Goal: Task Accomplishment & Management: Manage account settings

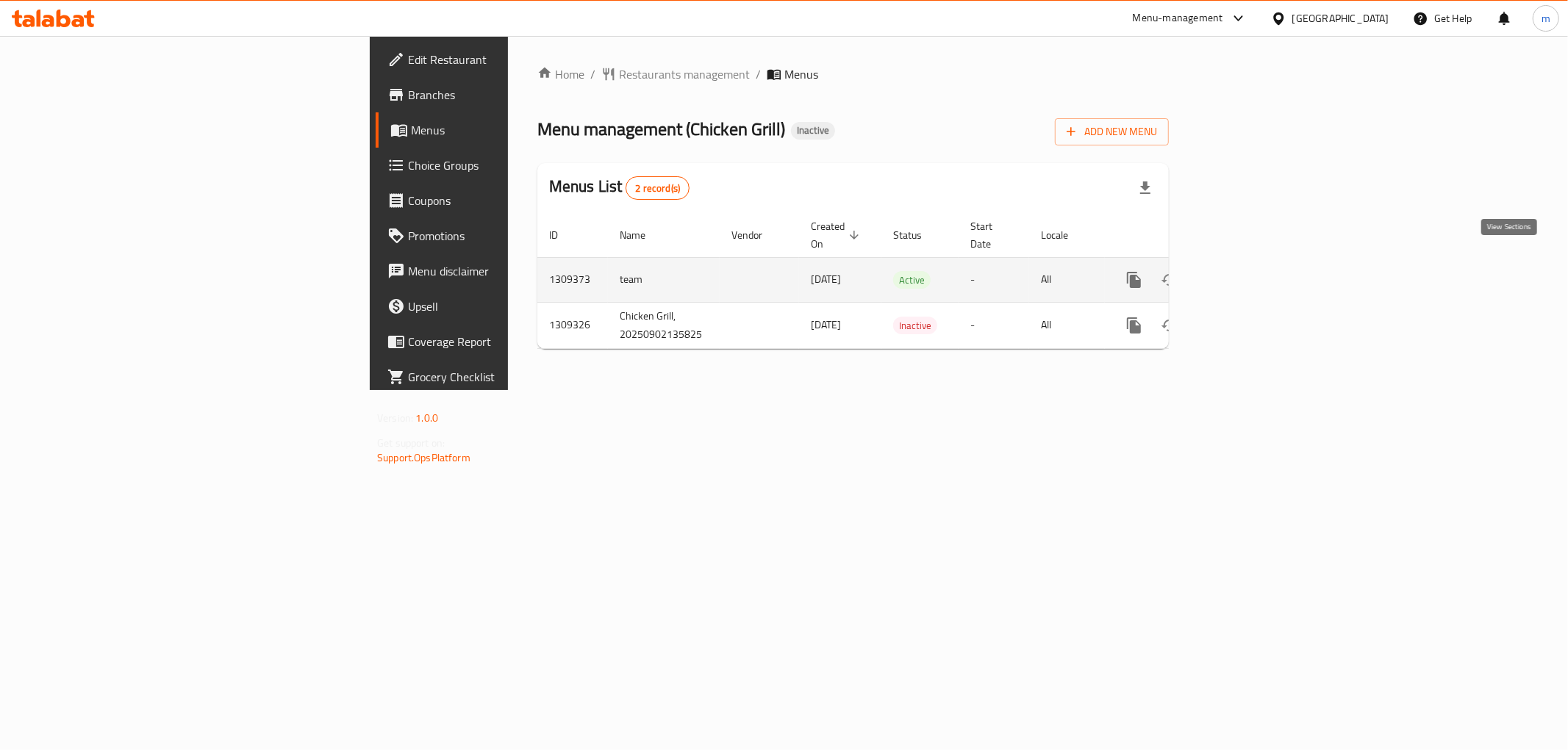
click at [1249, 271] on icon "enhanced table" at bounding box center [1240, 280] width 18 height 18
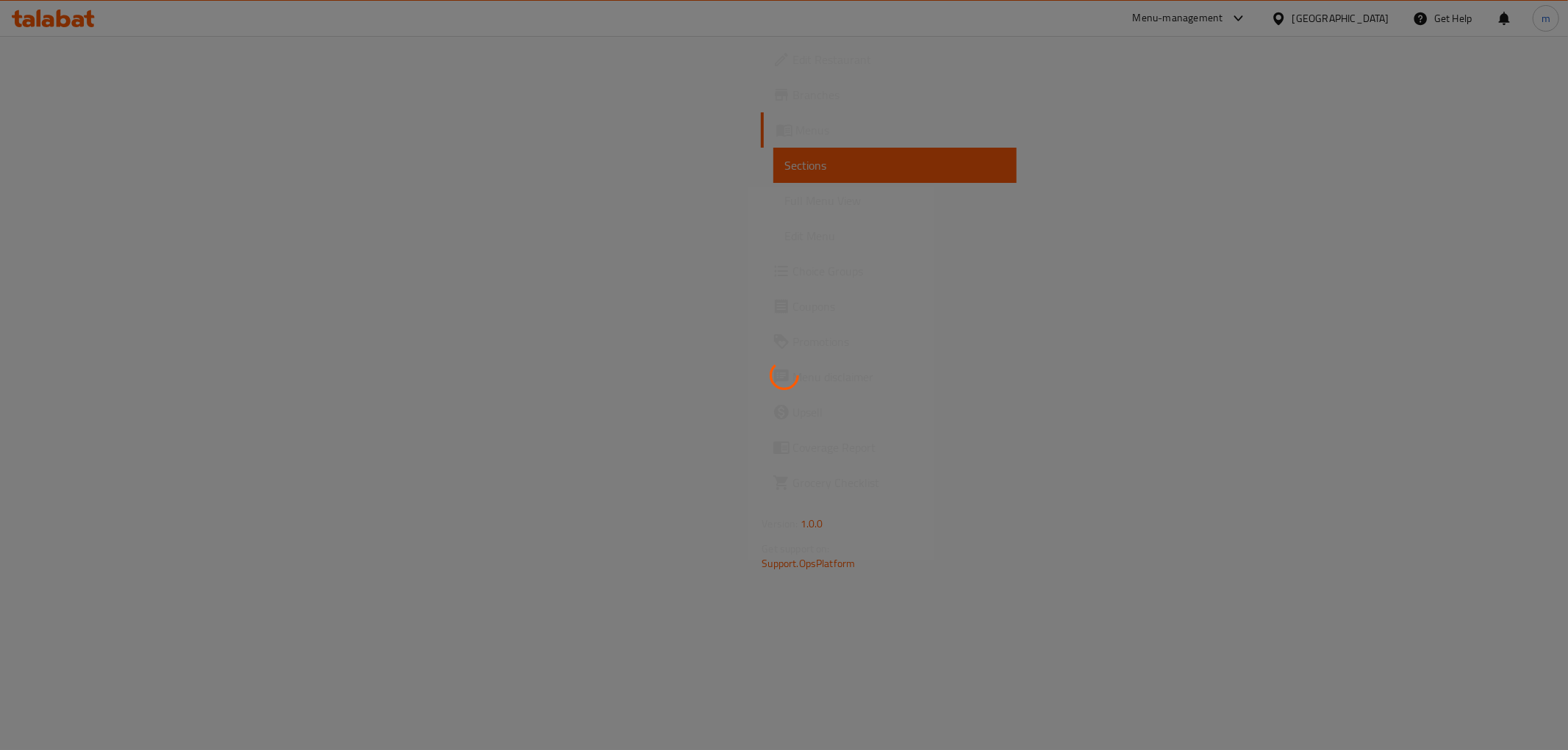
click at [80, 203] on div at bounding box center [784, 375] width 1568 height 750
click at [785, 203] on span "Full Menu View" at bounding box center [894, 200] width 220 height 18
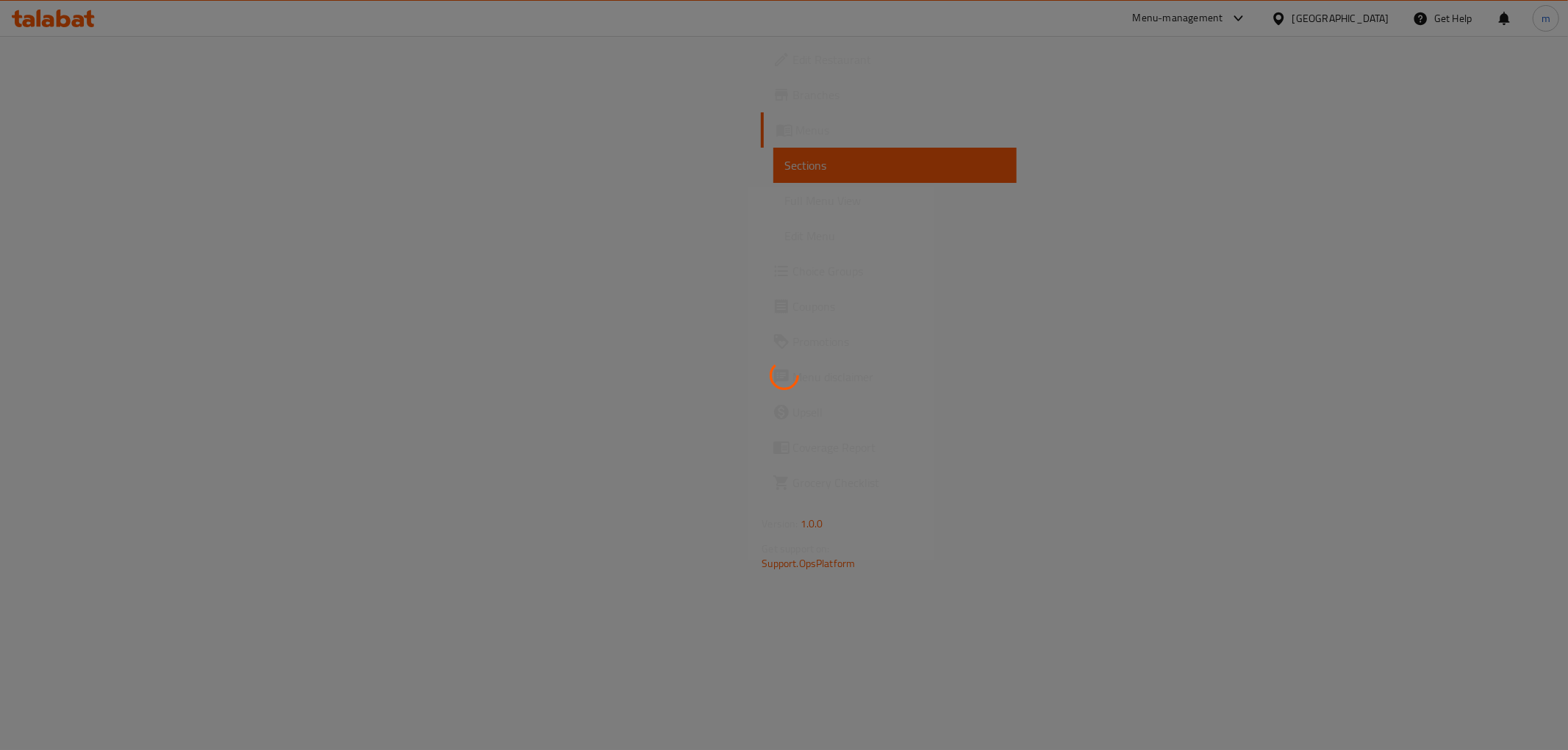
click at [785, 203] on span "Full Menu View" at bounding box center [894, 200] width 220 height 18
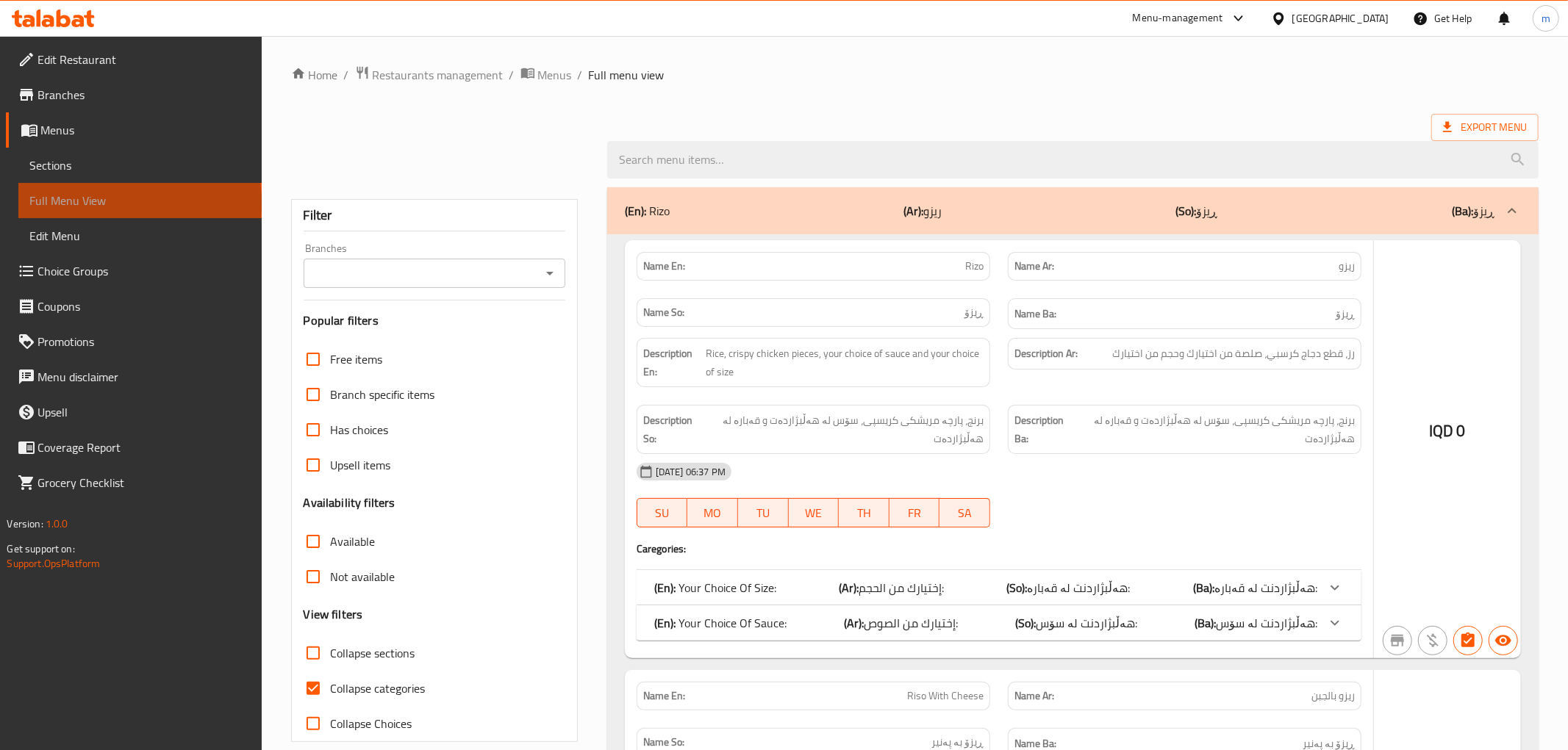
click at [80, 203] on span "Full Menu View" at bounding box center [139, 200] width 220 height 18
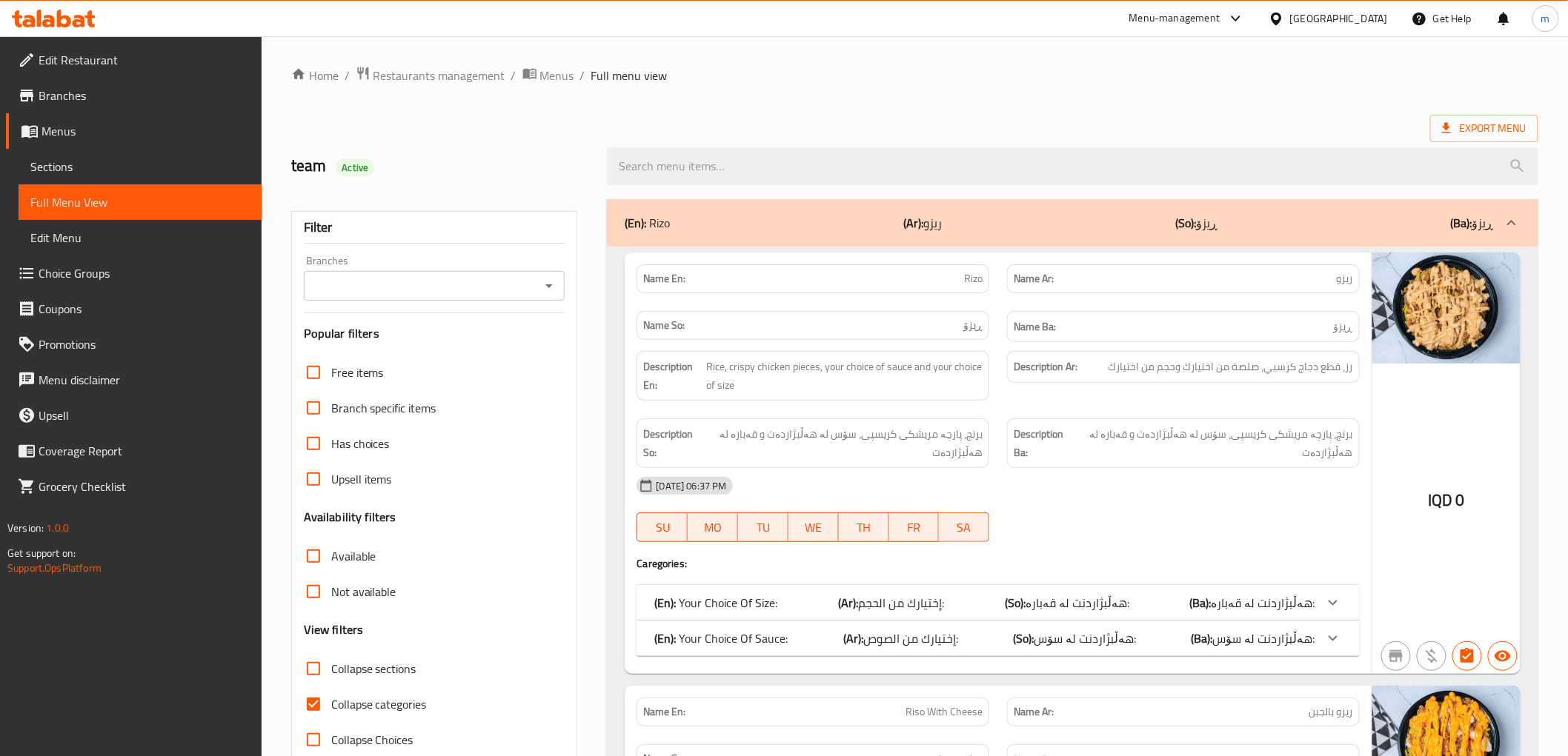
click at [544, 284] on icon "Open" at bounding box center [549, 285] width 18 height 18
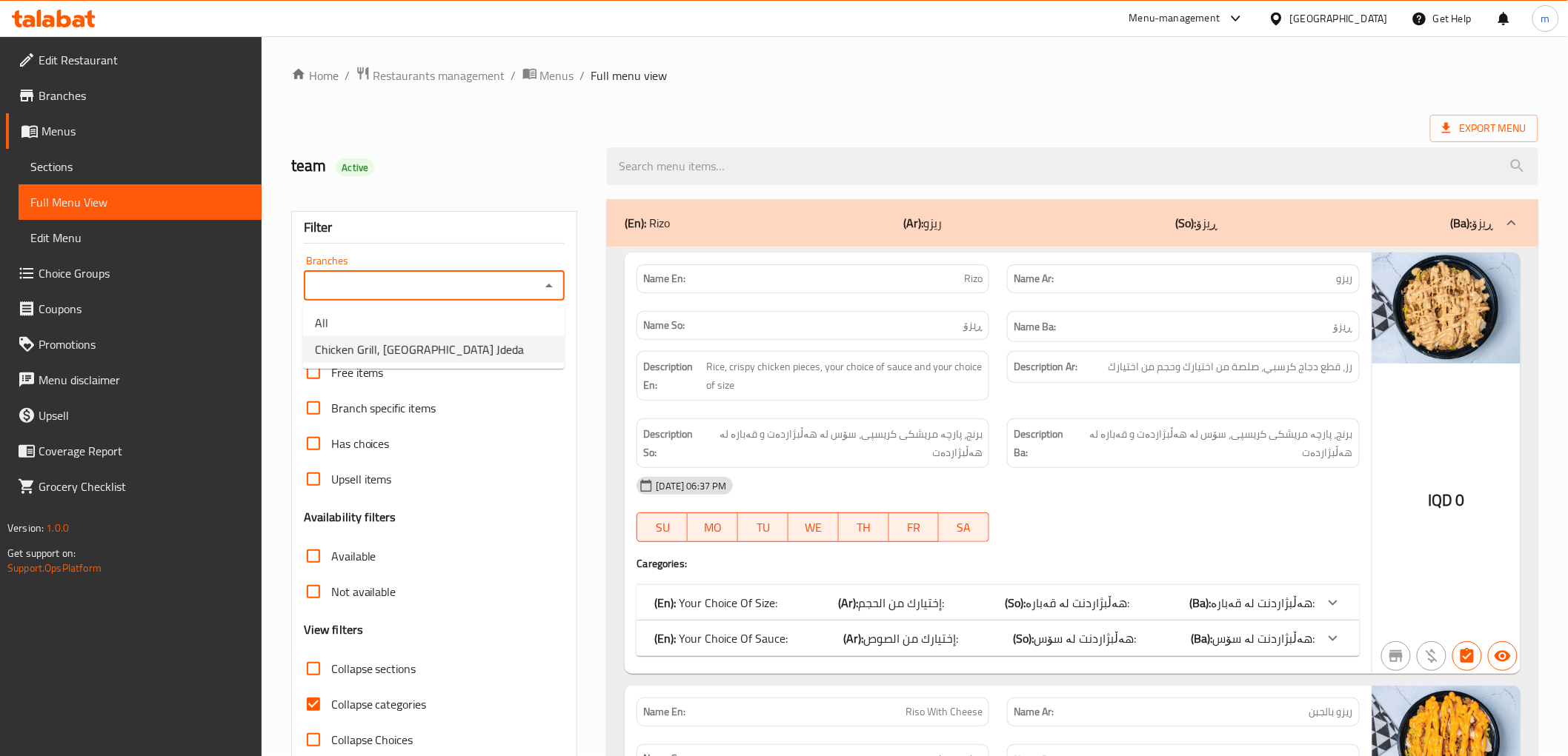
click at [492, 339] on li "Chicken Grill, [GEOGRAPHIC_DATA] Jdeda" at bounding box center [433, 349] width 261 height 27
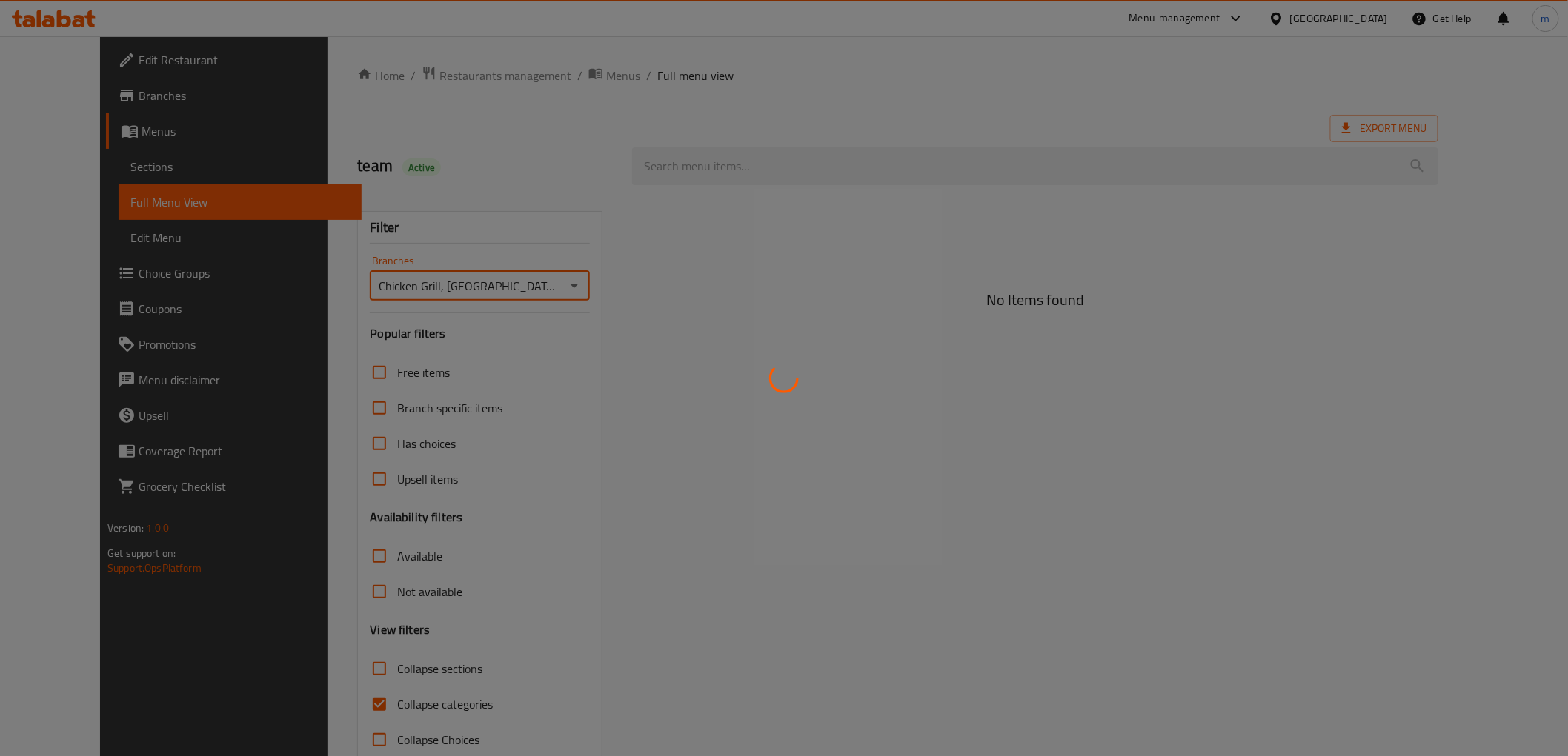
type input "Chicken Grill, [GEOGRAPHIC_DATA] Jdeda"
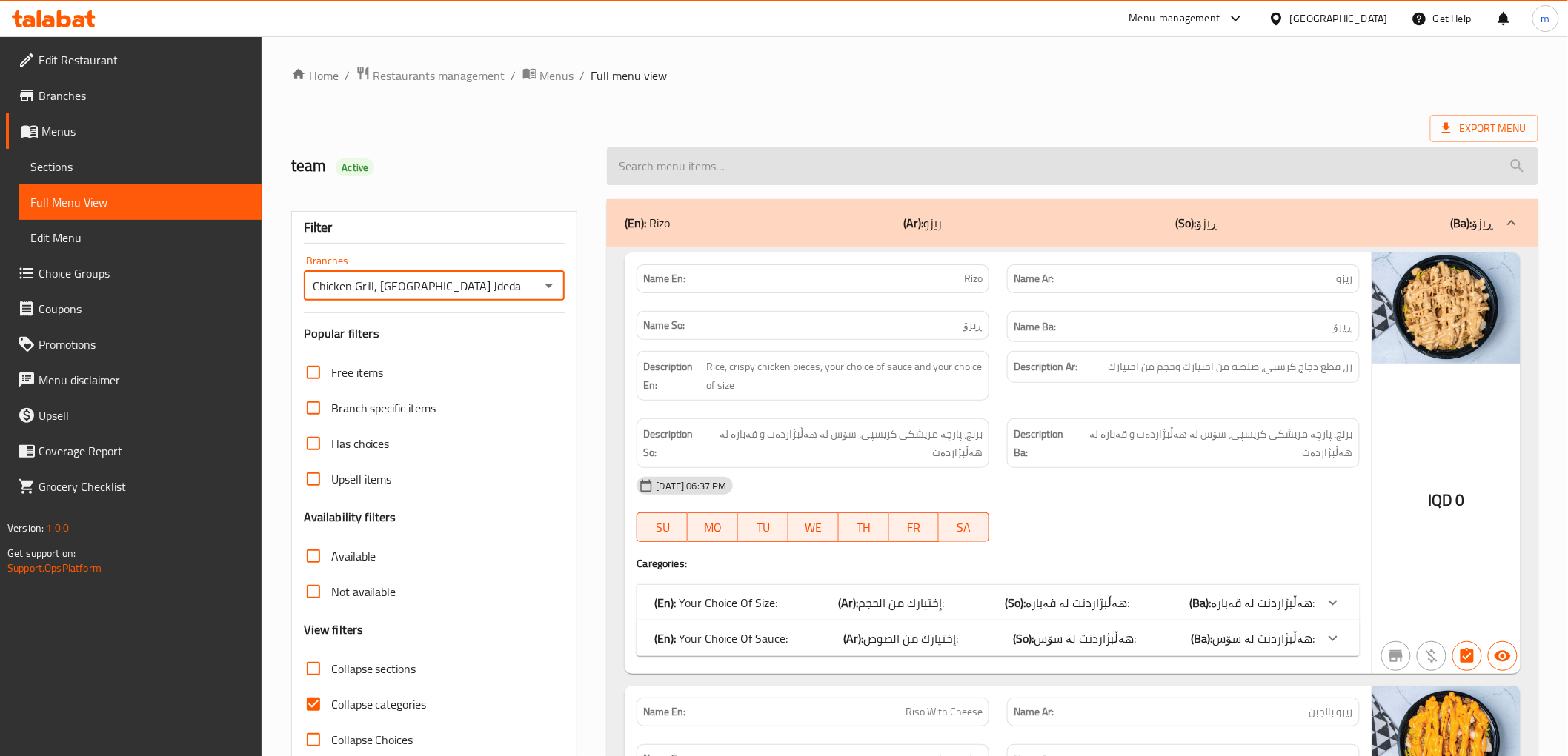
click at [718, 160] on input "search" at bounding box center [1072, 166] width 930 height 38
paste input "chicken burger"
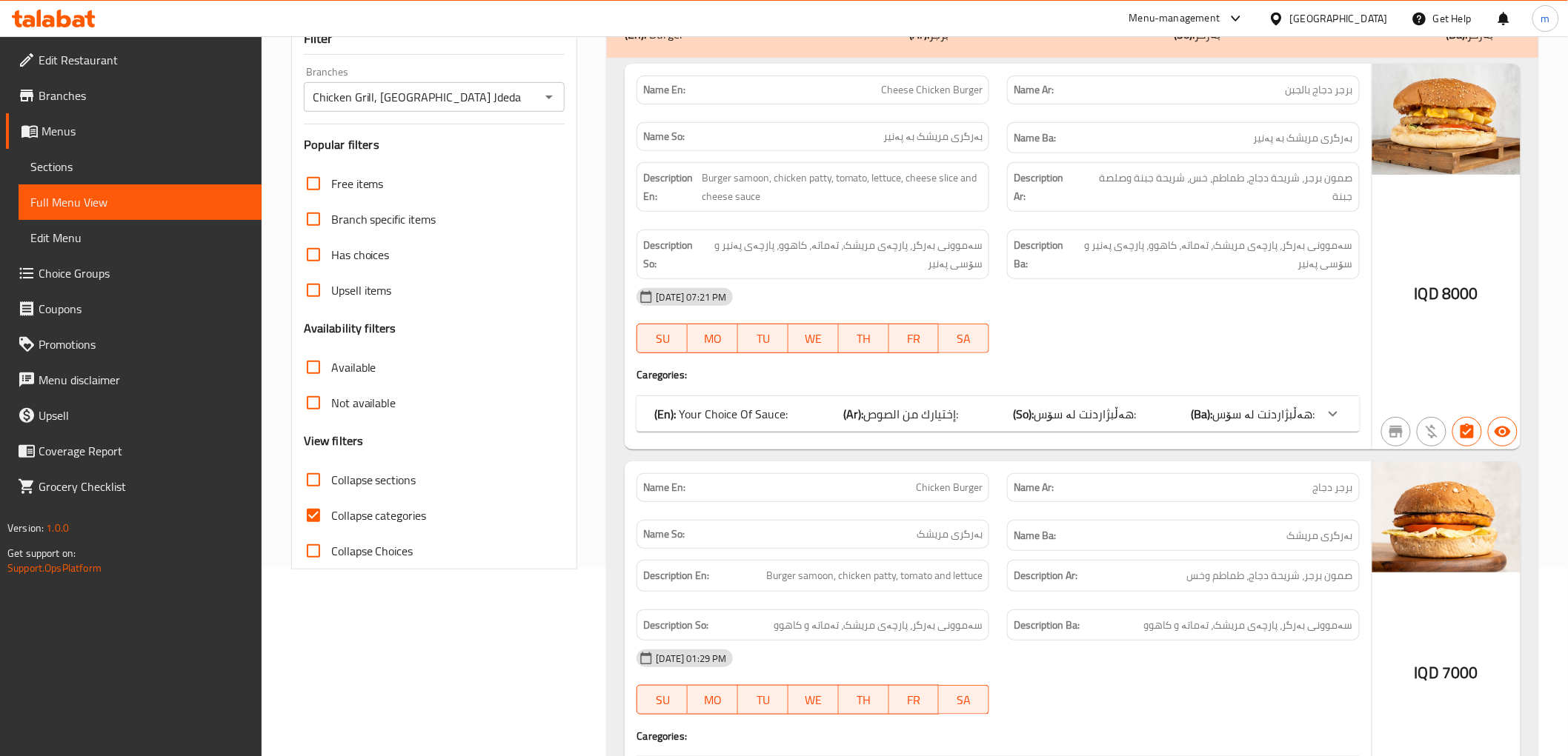
scroll to position [274, 0]
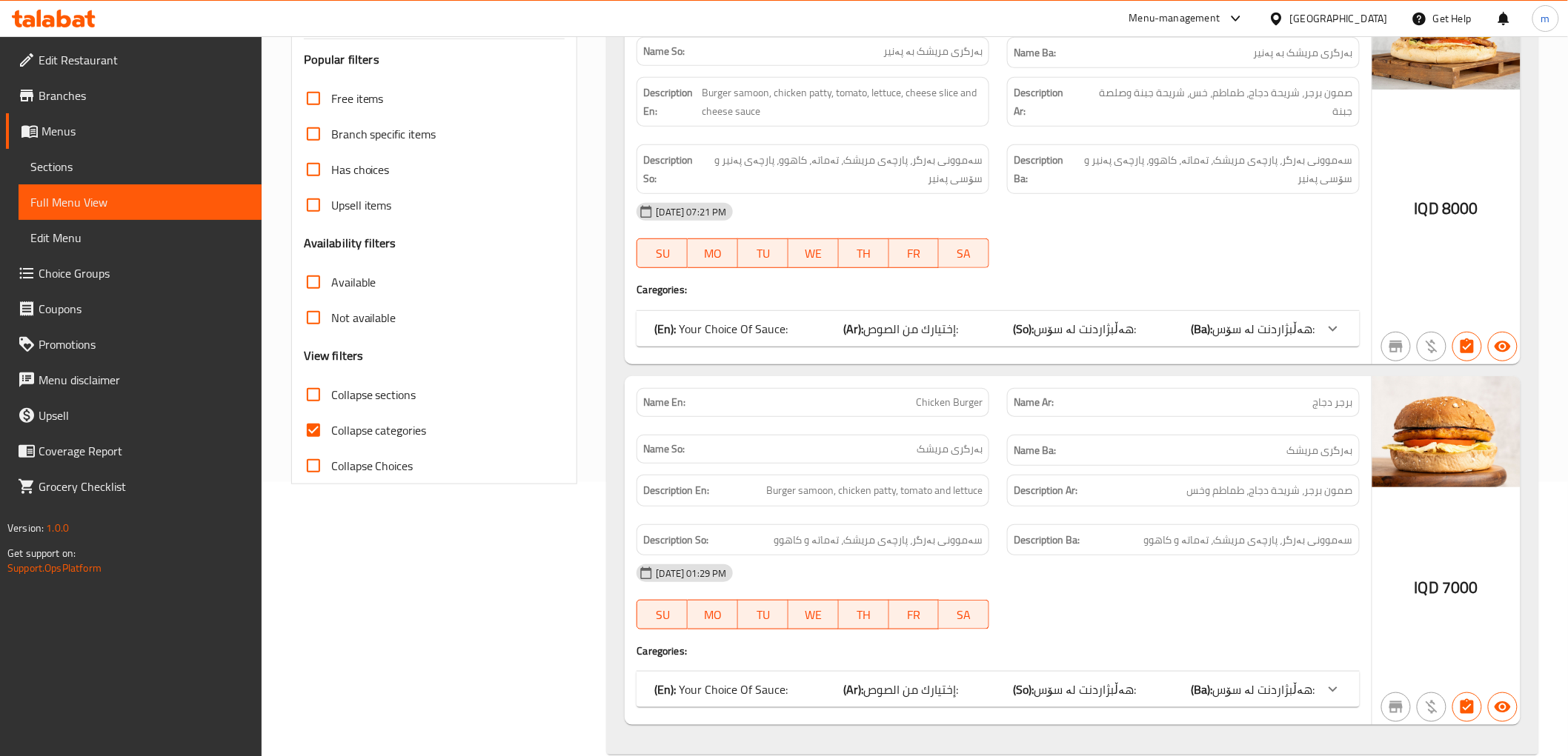
type input "chicken burger"
click at [373, 427] on span "Collapse categories" at bounding box center [379, 430] width 96 height 18
click at [331, 427] on input "Collapse categories" at bounding box center [313, 430] width 35 height 35
checkbox input "false"
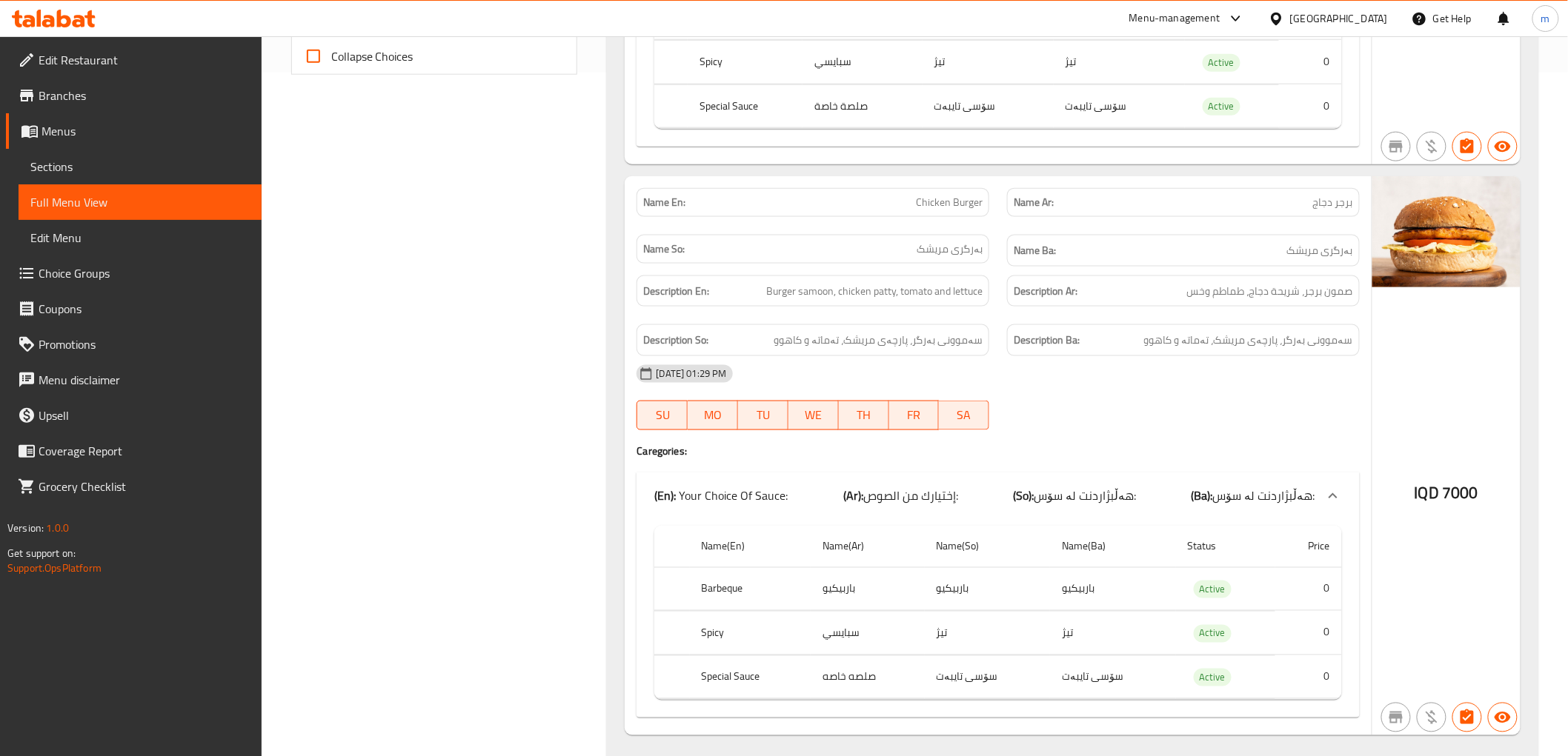
scroll to position [723, 0]
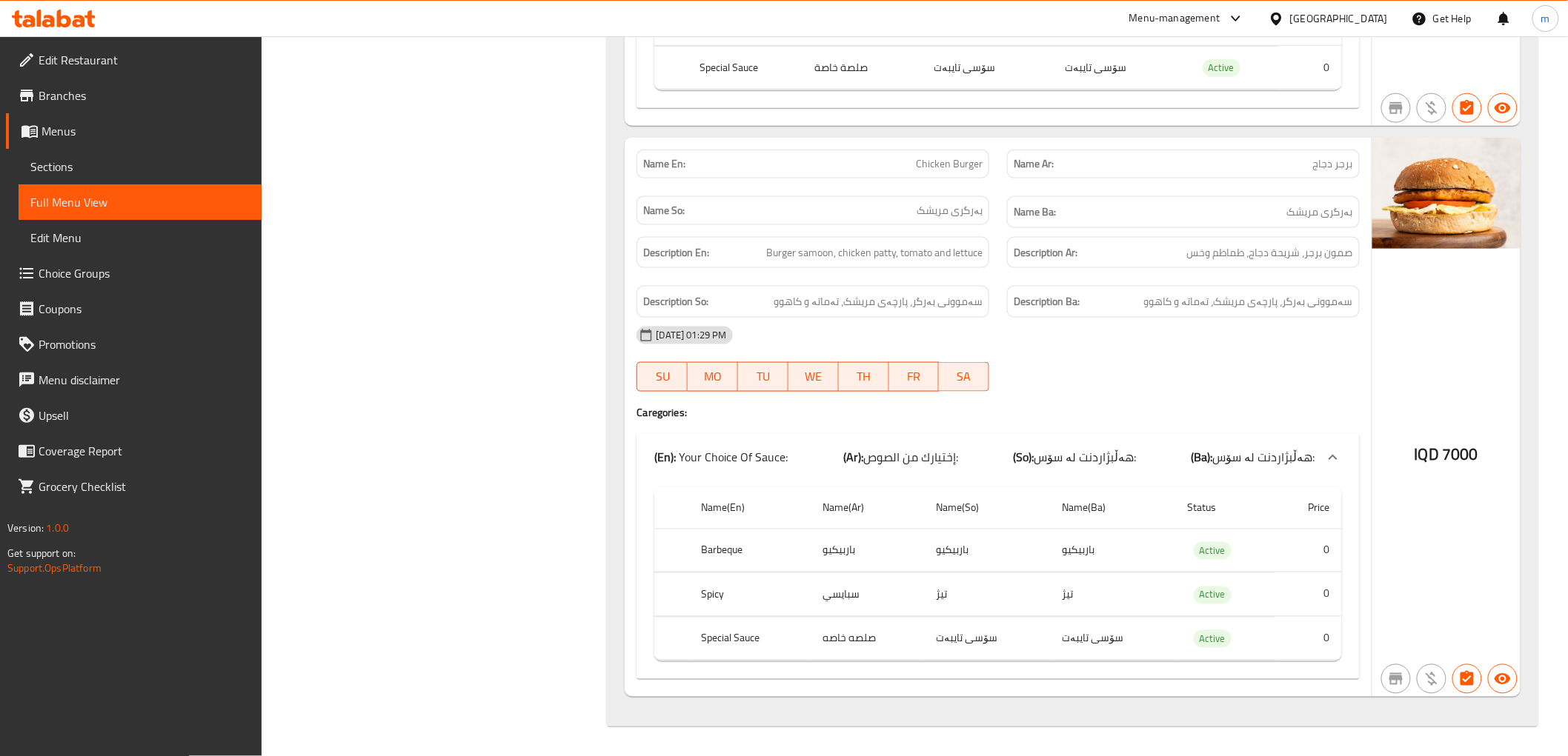
click at [923, 156] on span "Chicken Burger" at bounding box center [949, 164] width 66 height 15
copy span "Chicken Burger"
click at [77, 156] on link "Sections" at bounding box center [140, 166] width 243 height 35
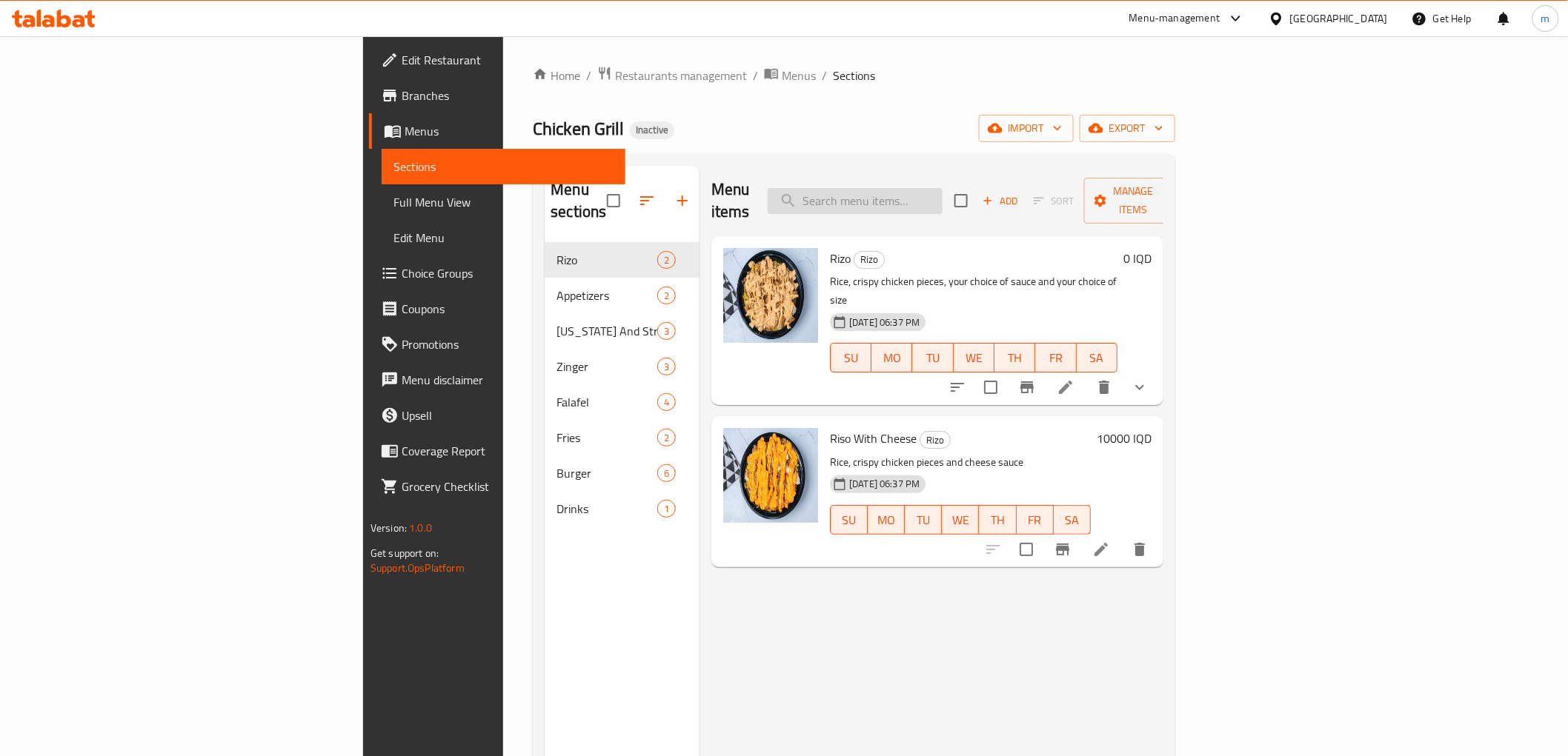
click at [943, 190] on input "search" at bounding box center [855, 201] width 175 height 26
paste input "Chicken Burger"
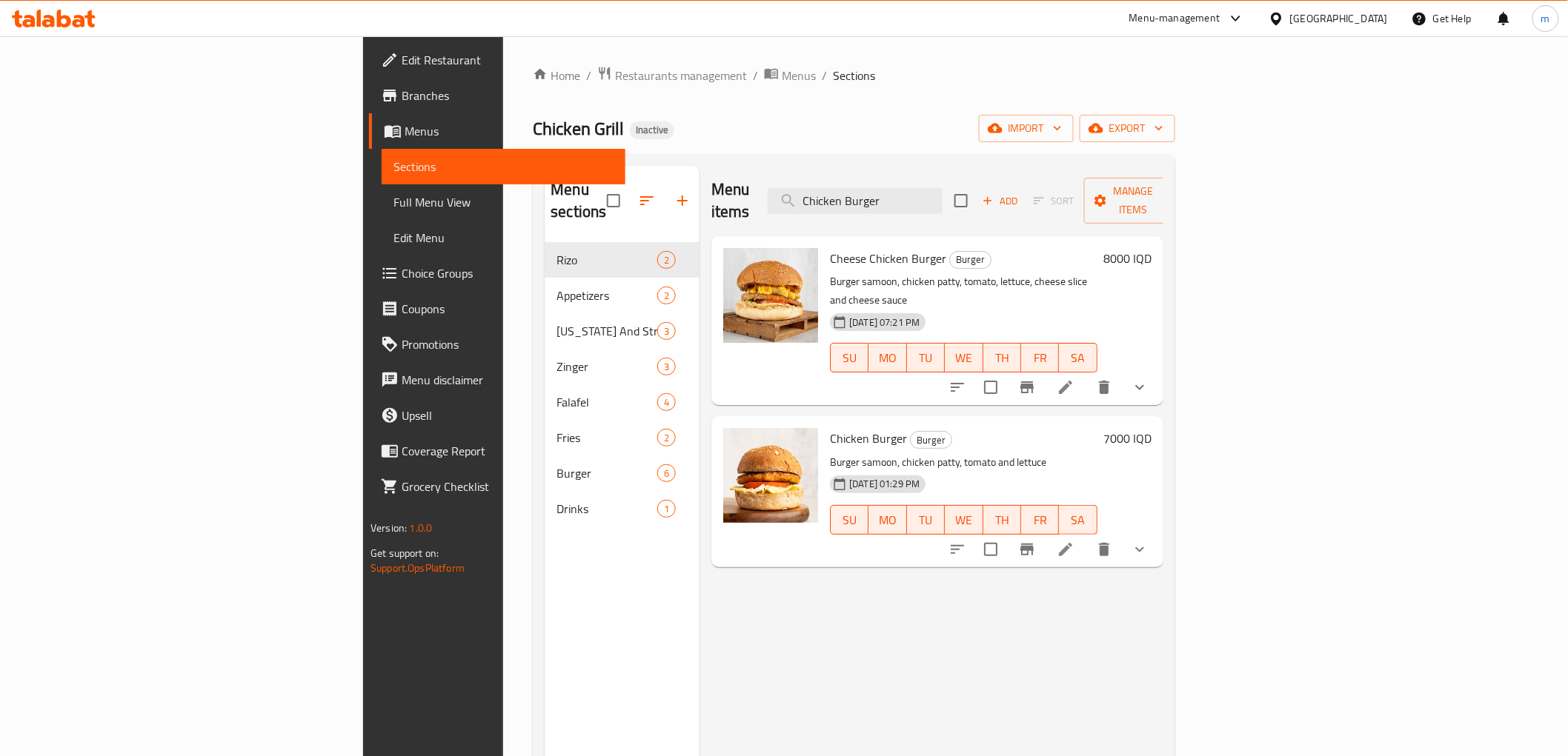
type input "Chicken Burger"
click at [1086, 536] on li at bounding box center [1065, 549] width 42 height 27
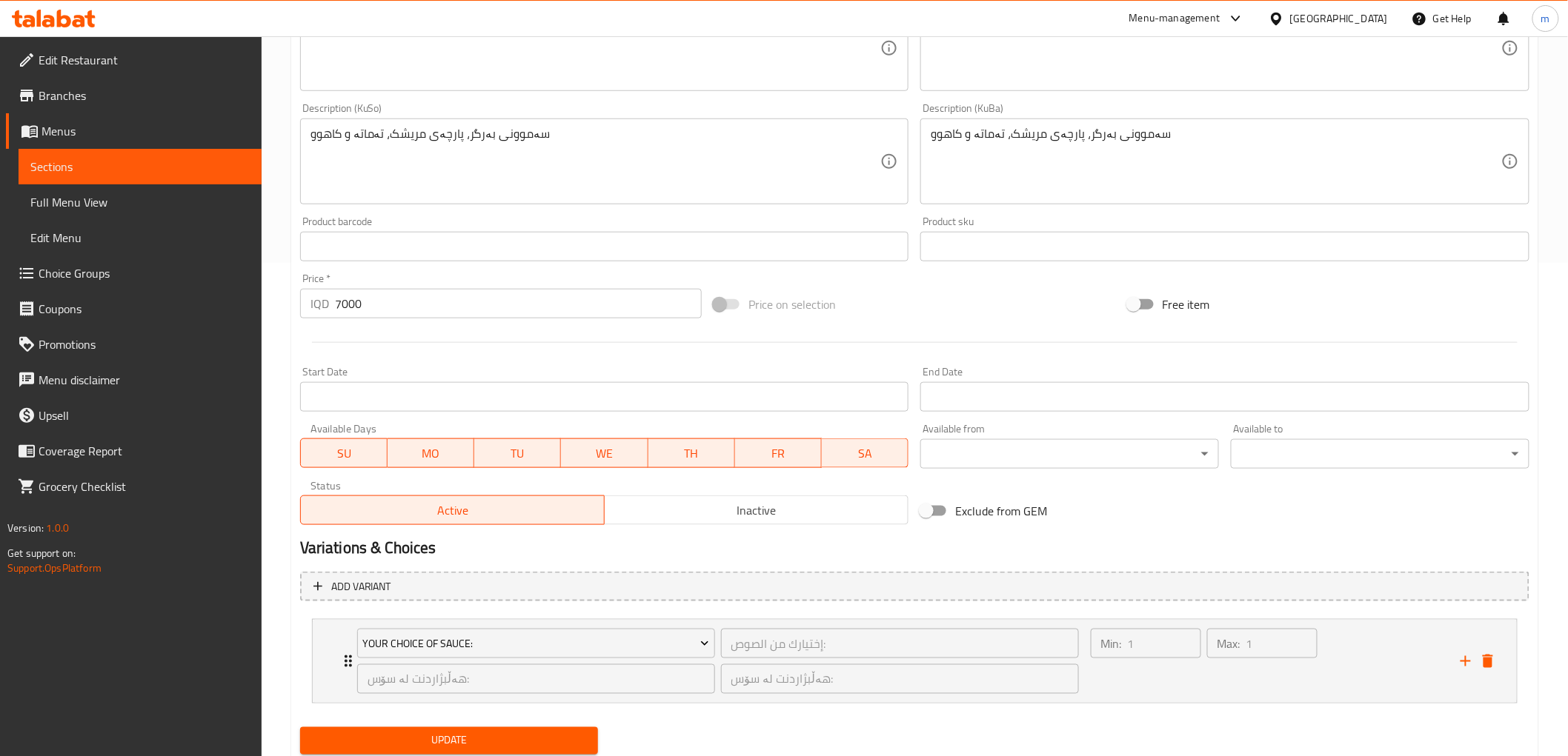
scroll to position [541, 0]
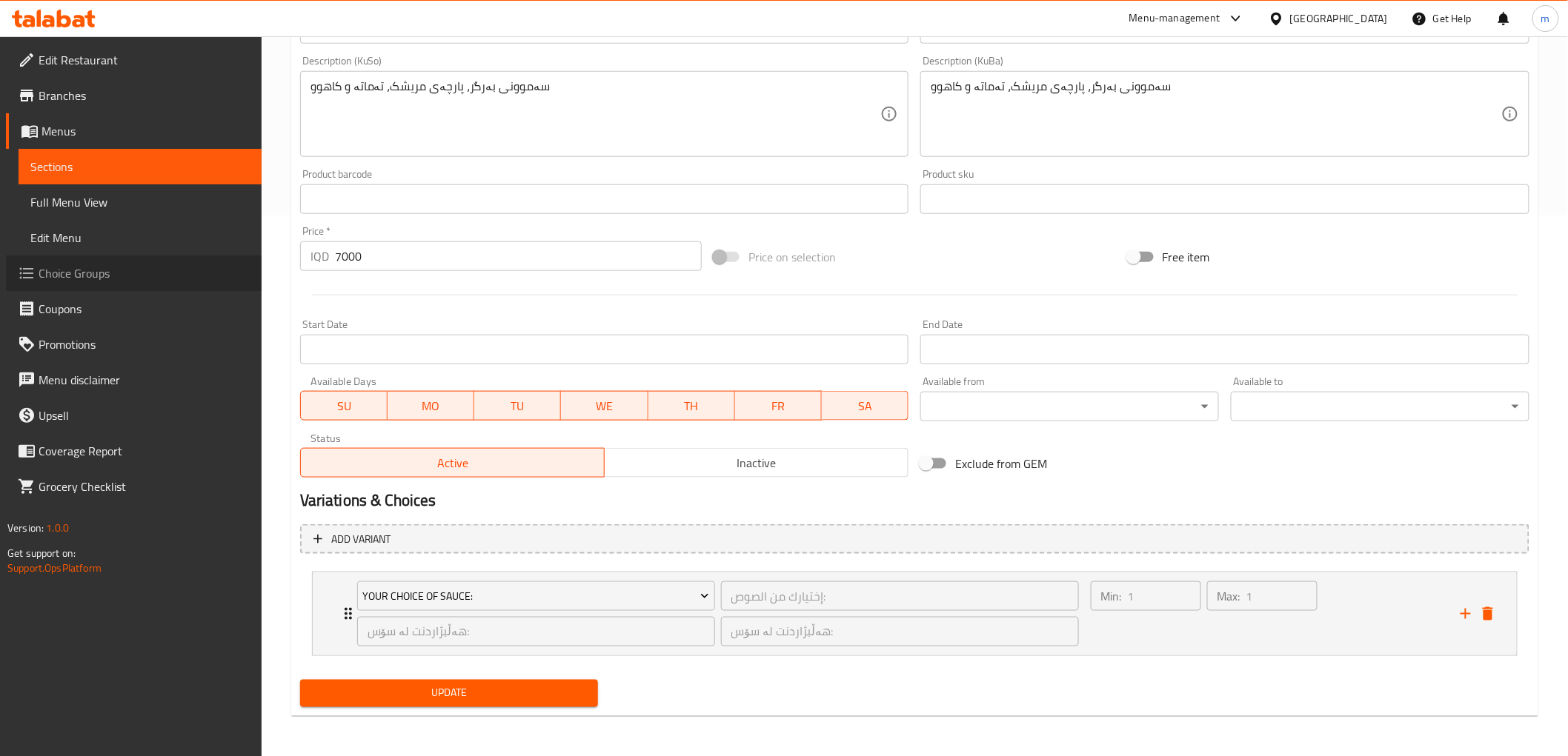
click at [93, 270] on span "Choice Groups" at bounding box center [144, 273] width 211 height 18
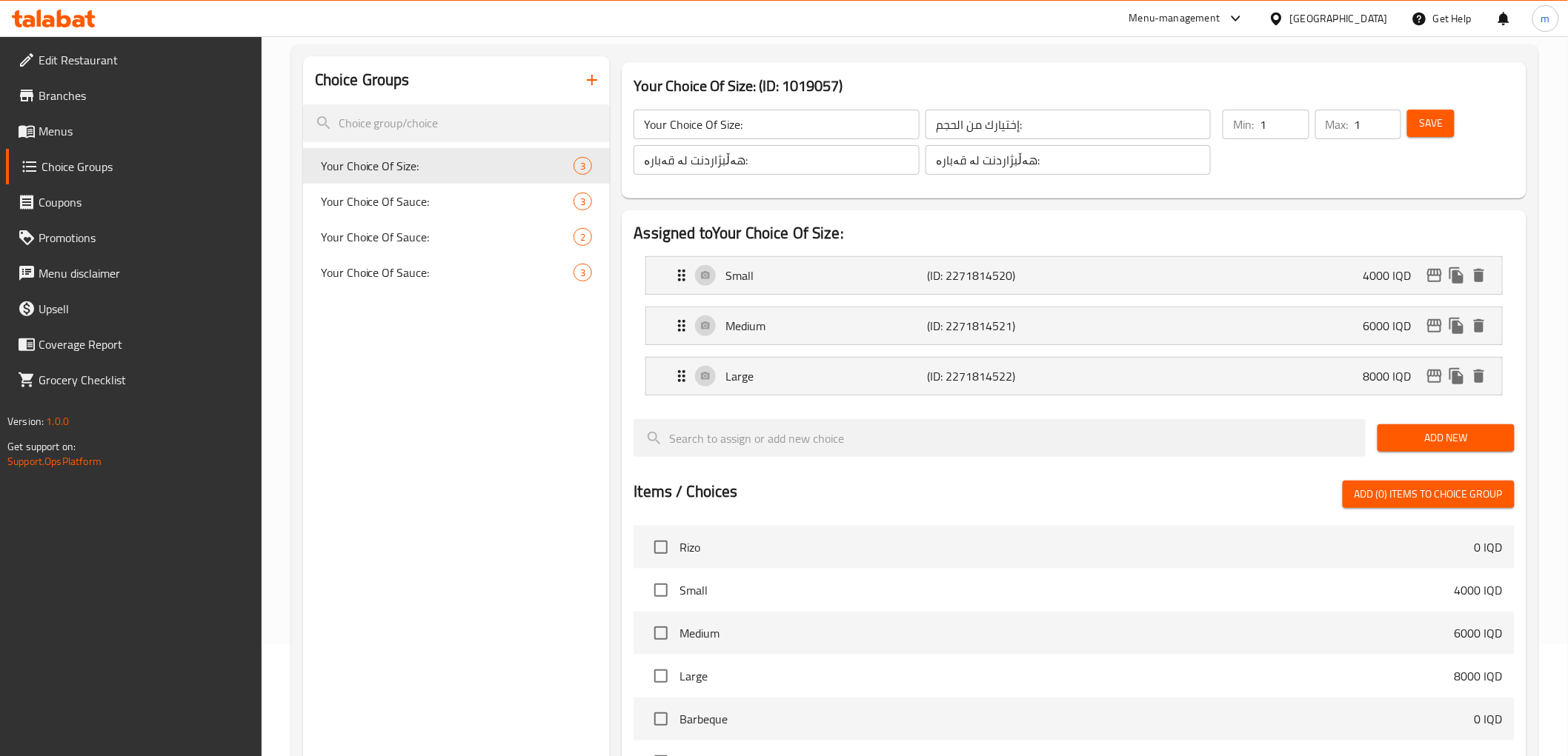
scroll to position [72, 0]
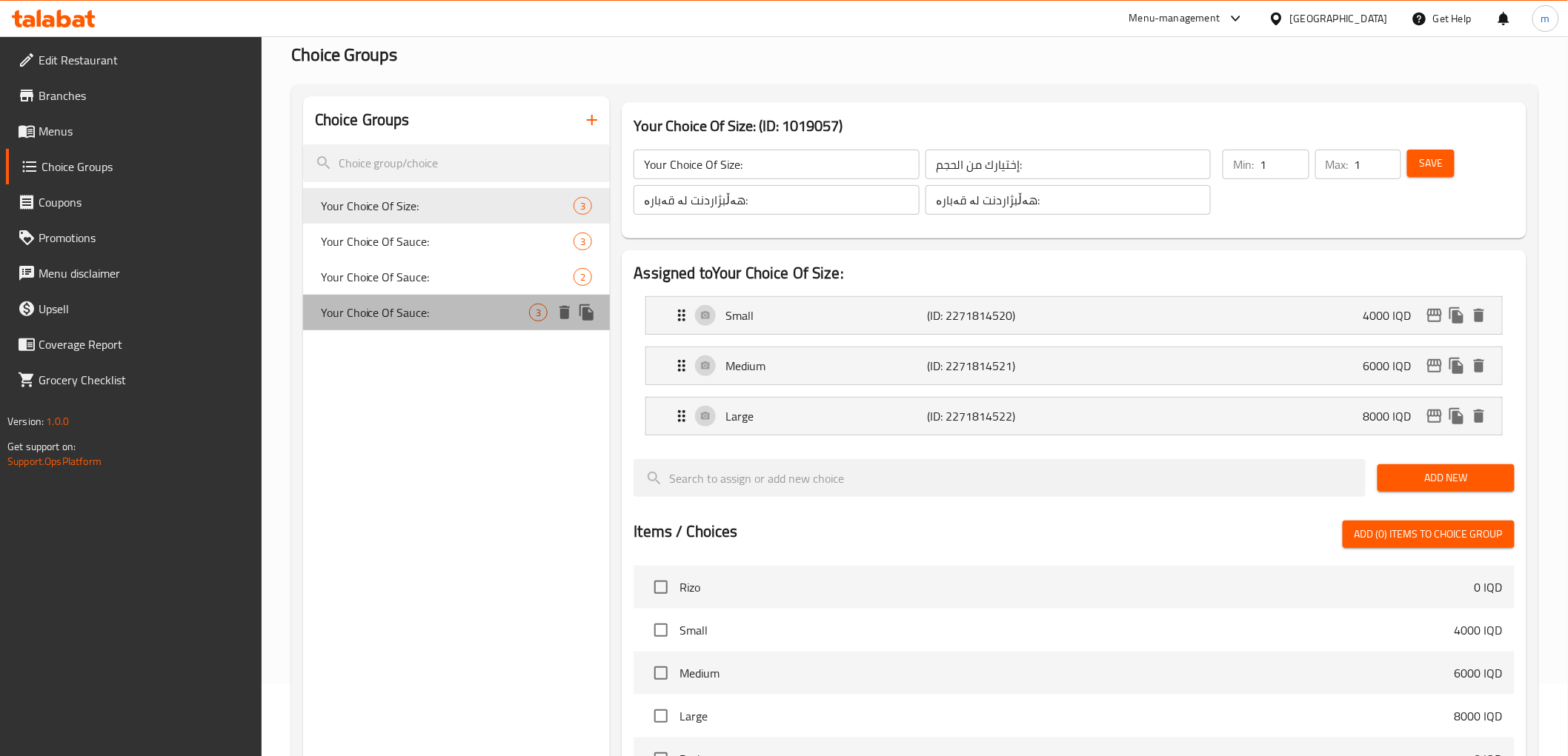
click at [422, 316] on span "Your Choice Of Sauce:" at bounding box center [425, 312] width 209 height 18
type input "Your Choice Of Sauce:"
type input "إختيارك من الصوص:"
type input "هەڵبژاردنت لە سۆس:"
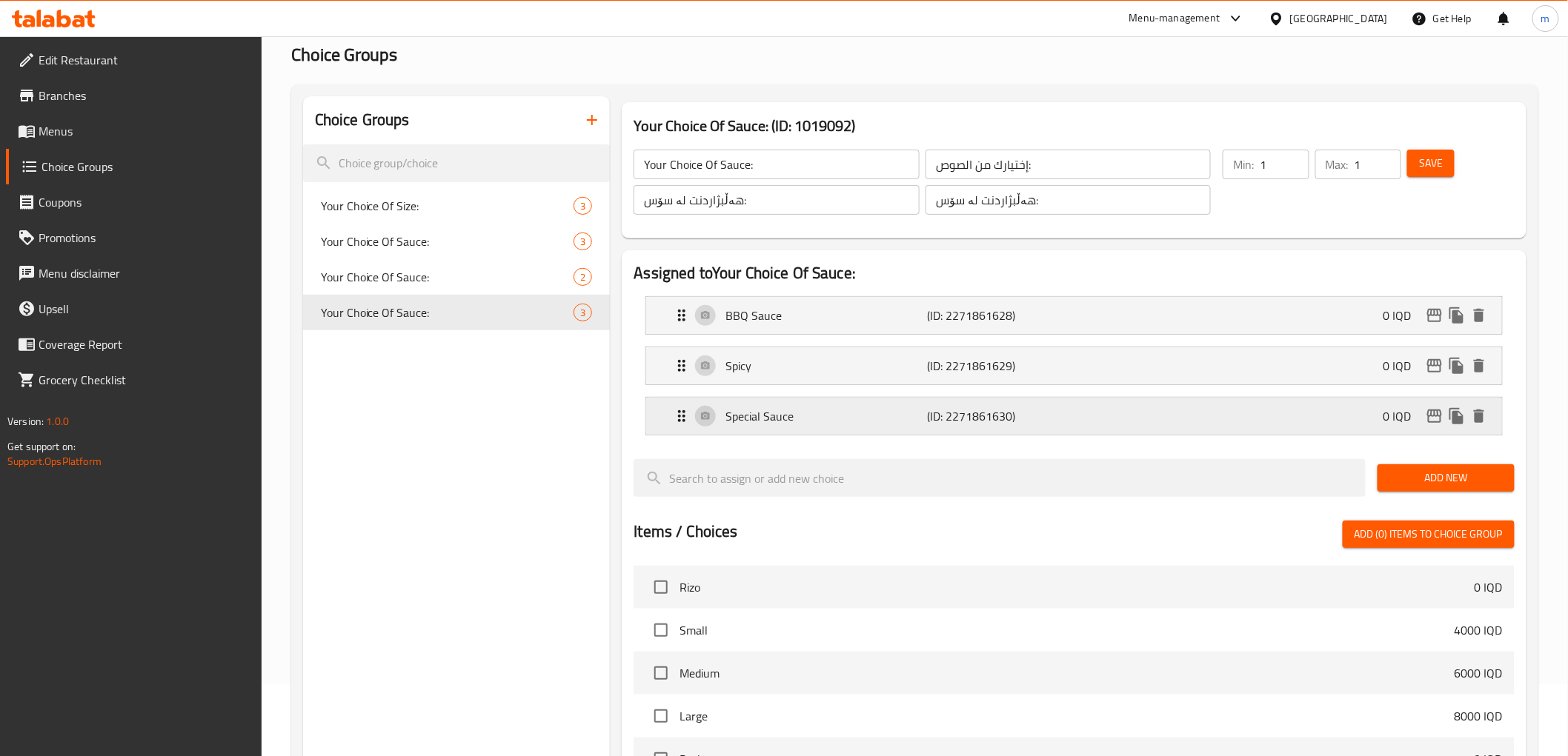
click at [945, 417] on p "(ID: 2271861630)" at bounding box center [994, 416] width 135 height 18
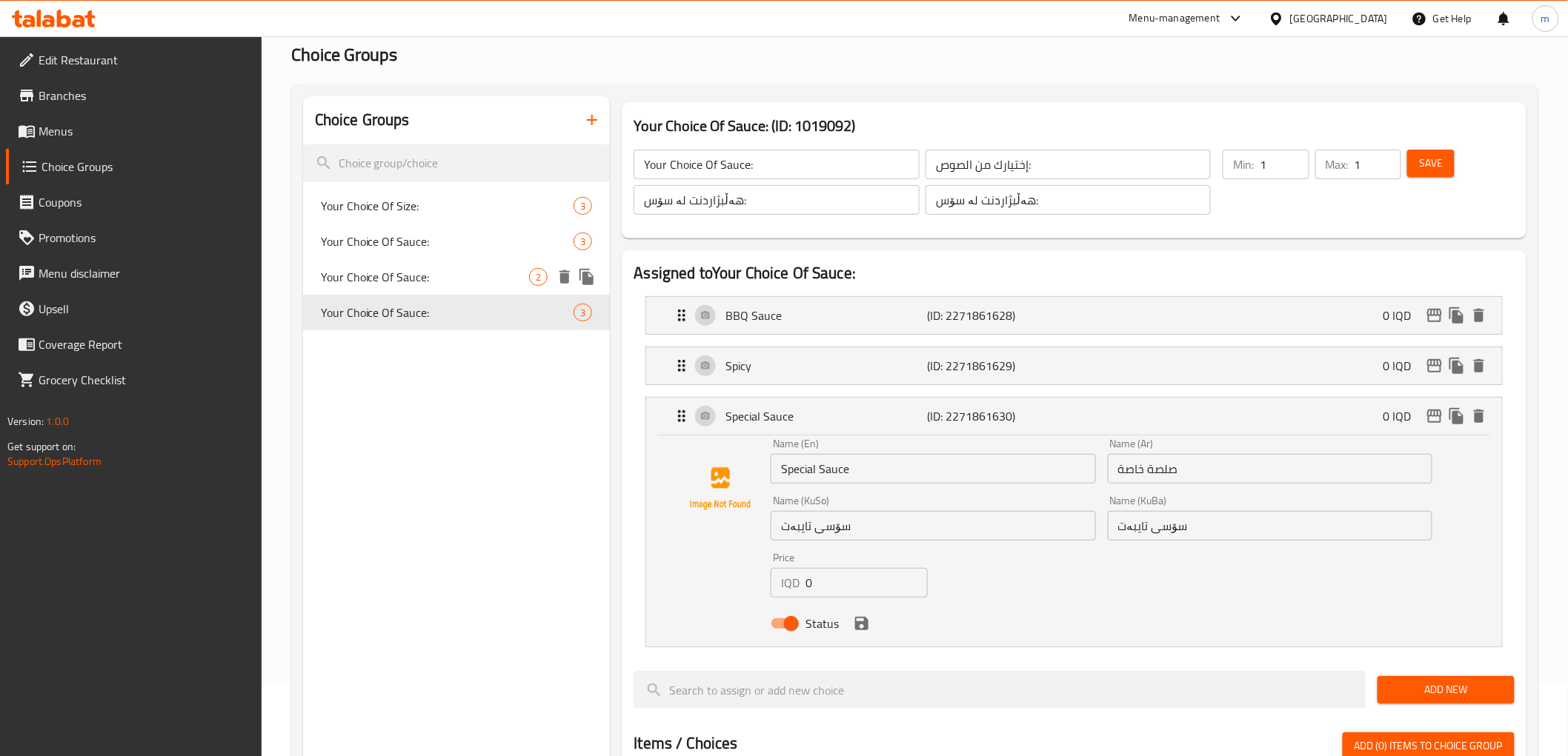
click at [402, 282] on span "Your Choice Of Sauce:" at bounding box center [425, 277] width 209 height 18
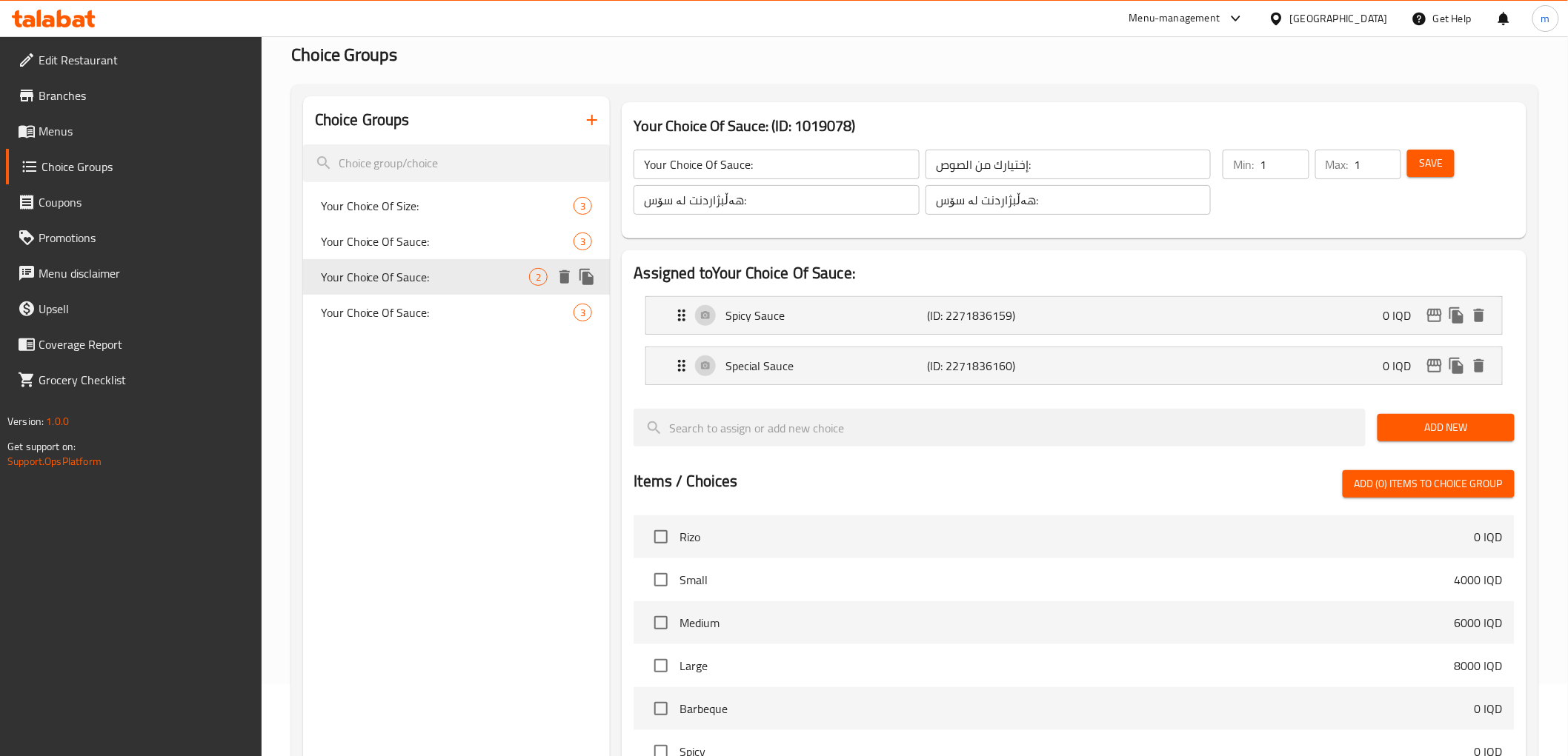
type input "Your Choice Of Sauce:"
type input "إختيارك من الصوص:"
type input "هەڵبژاردنت لە سۆس:"
click at [1068, 326] on div "Spicy Sauce (ID: 2271836159) 0 IQD" at bounding box center [1078, 315] width 810 height 37
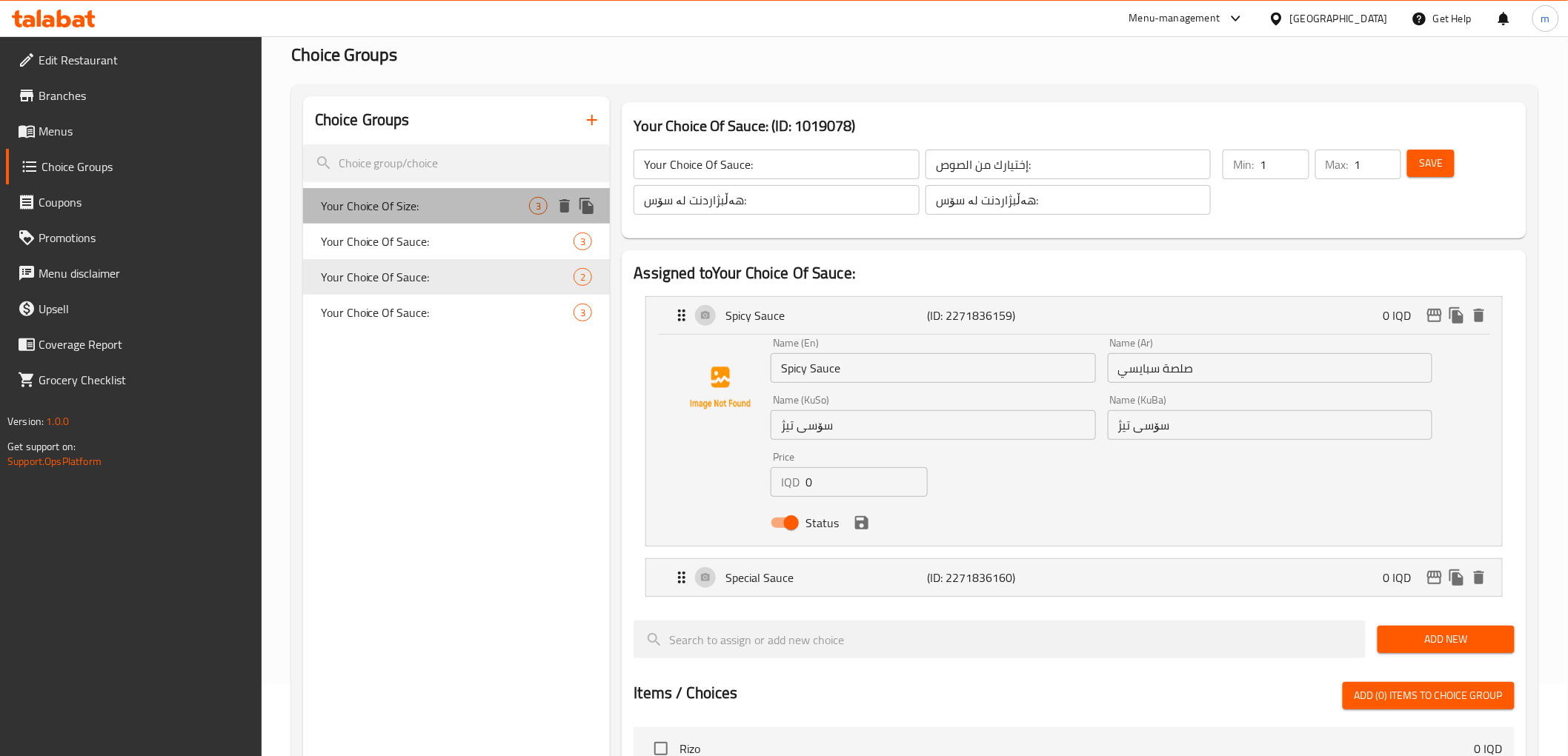
click at [456, 203] on span "Your Choice Of Size:" at bounding box center [425, 206] width 209 height 18
type input "Your Choice Of Size:"
type input "إختيارك من الحجم:"
type input "هەڵبژاردنت لە قەبارە:"
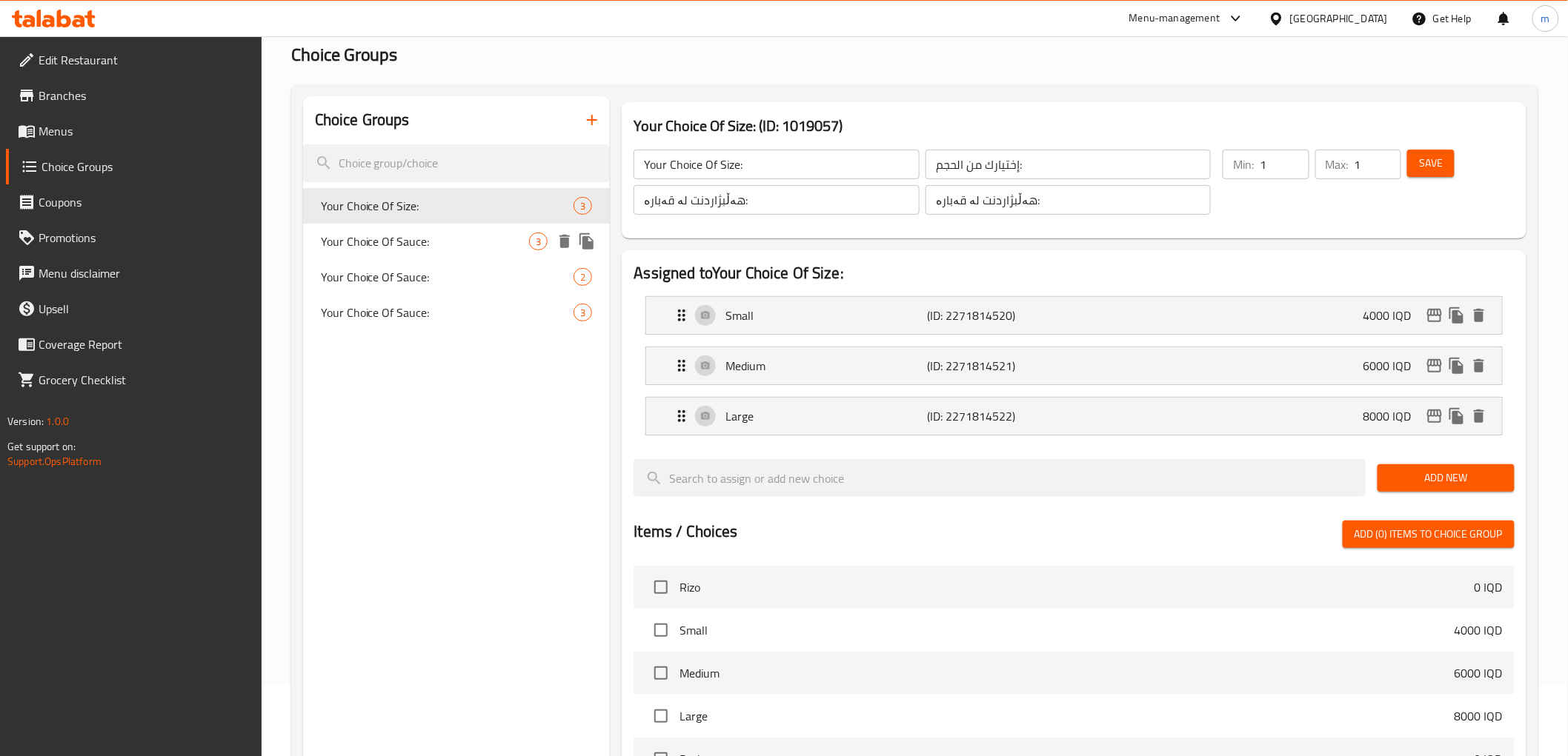
click at [439, 246] on span "Your Choice Of Sauce:" at bounding box center [425, 241] width 209 height 18
type input "Your Choice Of Sauce:"
type input "إختيارك من الصوص:"
type input "هەڵبژاردنت لە سۆس:"
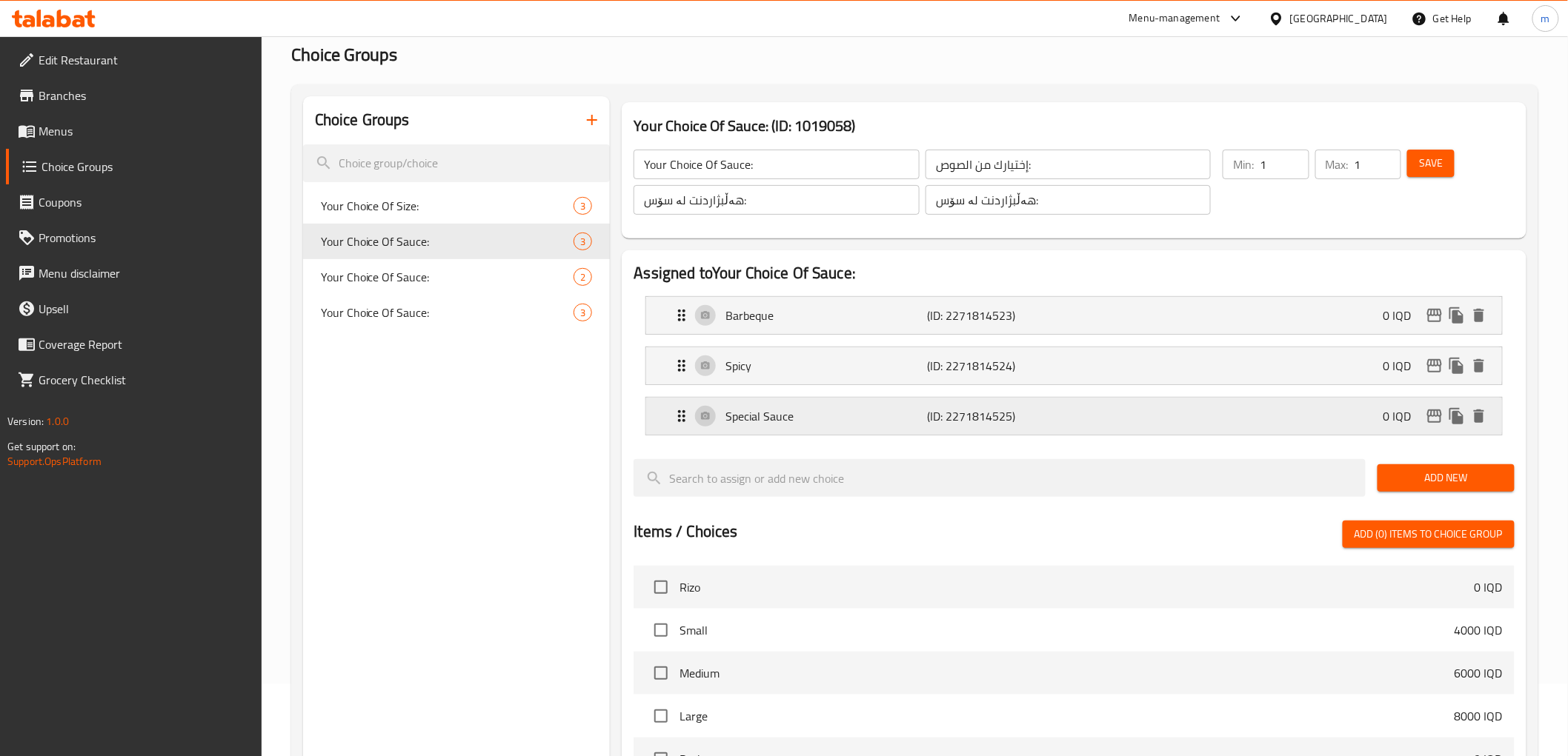
click at [999, 408] on p "(ID: 2271814525)" at bounding box center [994, 416] width 135 height 18
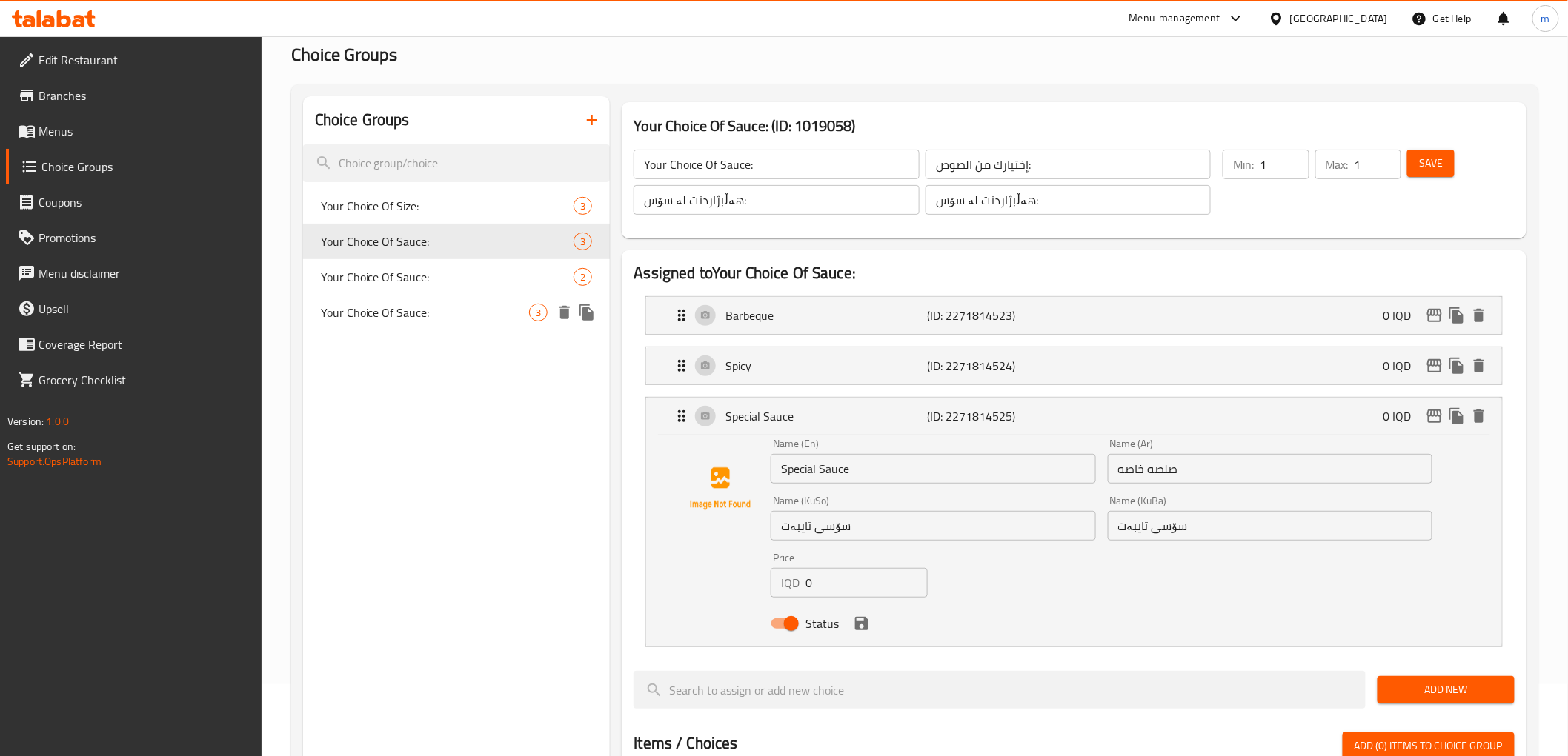
click at [442, 311] on span "Your Choice Of Sauce:" at bounding box center [425, 312] width 209 height 18
type input "Your Choice Of Sauce:"
type input "هەڵبژاردنت لە سۆس:"
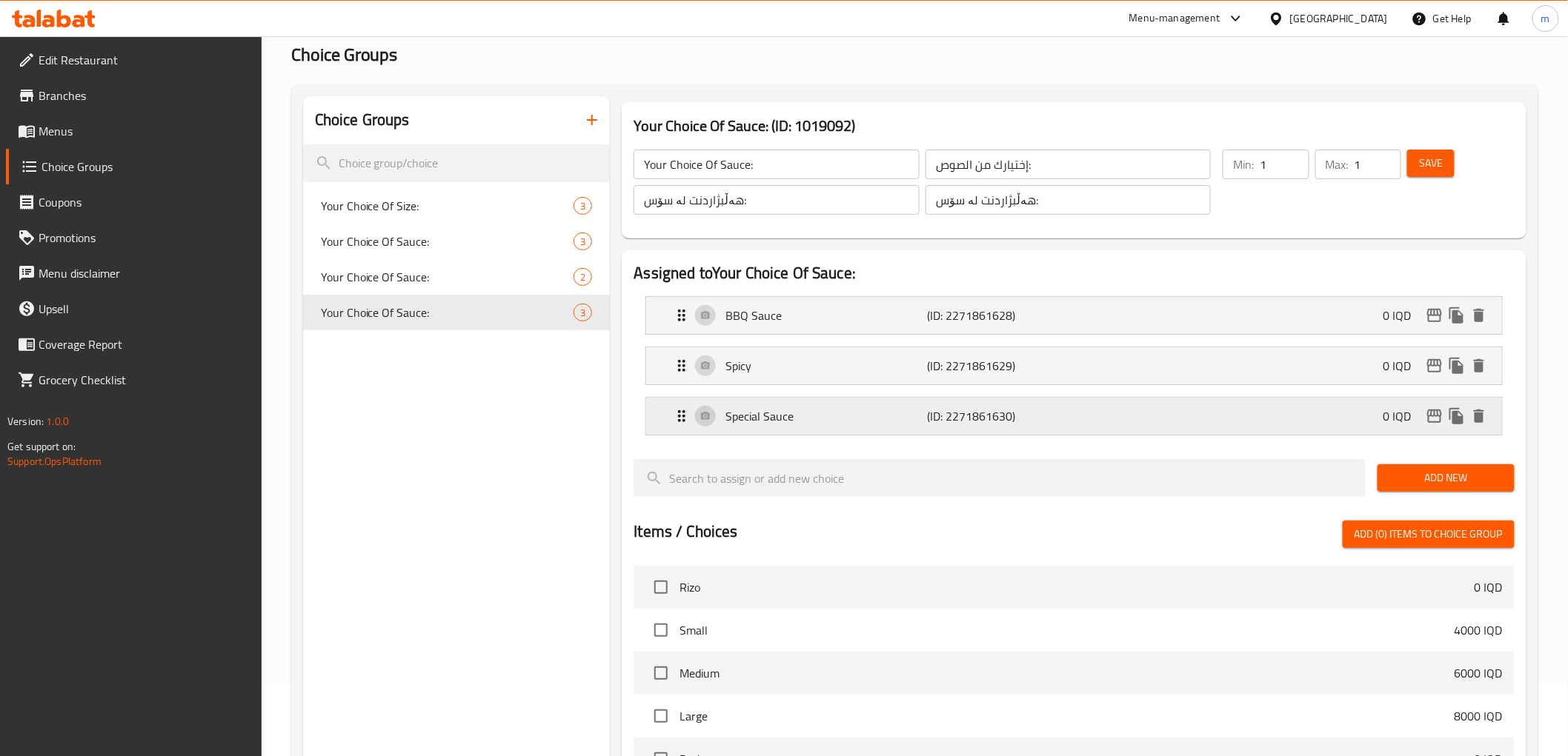
click at [1071, 408] on div "Special Sauce (ID: 2271861630) 0 IQD" at bounding box center [1078, 416] width 810 height 37
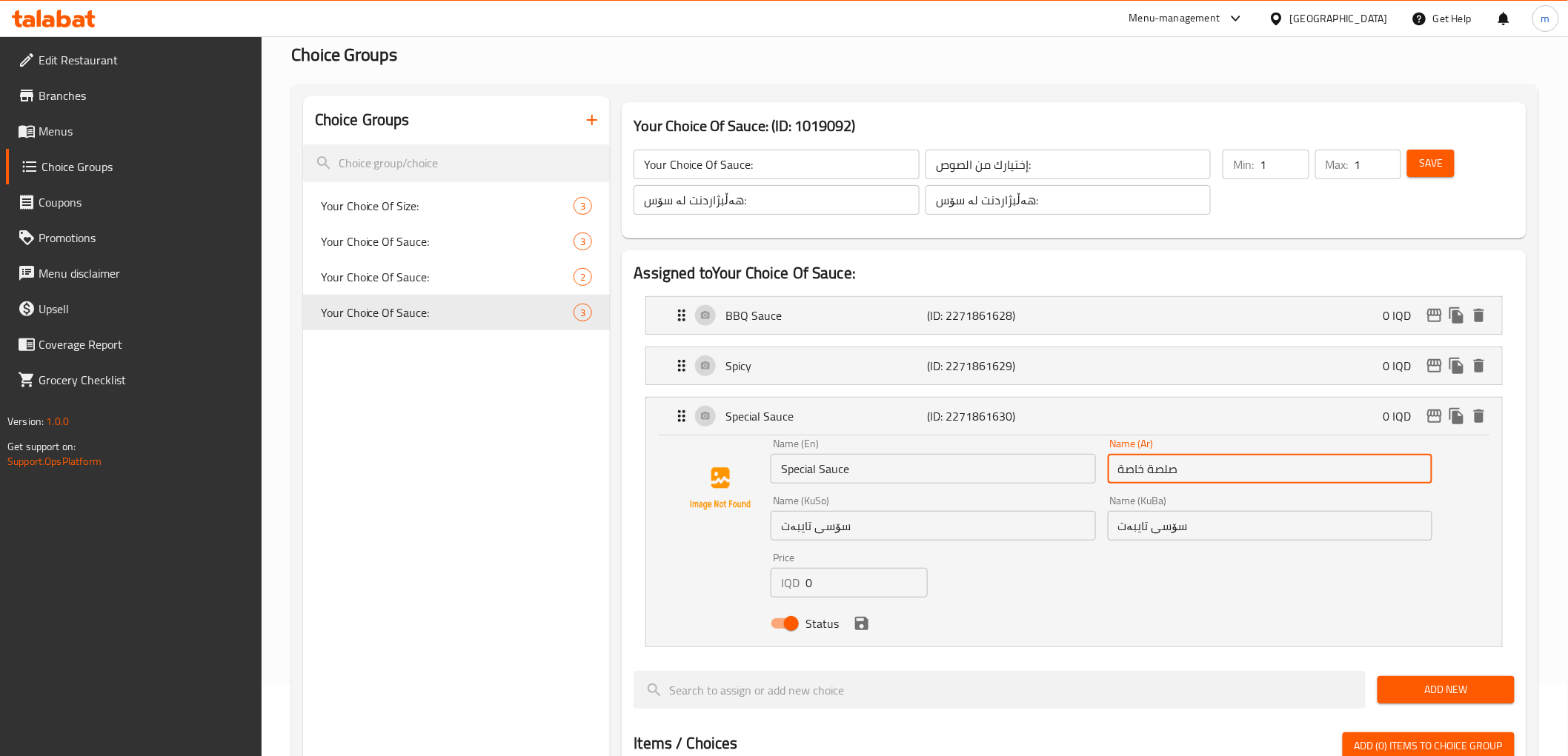
click at [1175, 477] on input "صلصة خاصة" at bounding box center [1270, 469] width 325 height 29
click at [473, 225] on div "Your Choice Of Sauce: 3" at bounding box center [456, 241] width 308 height 35
type input "Your Choice Of Sauce:"
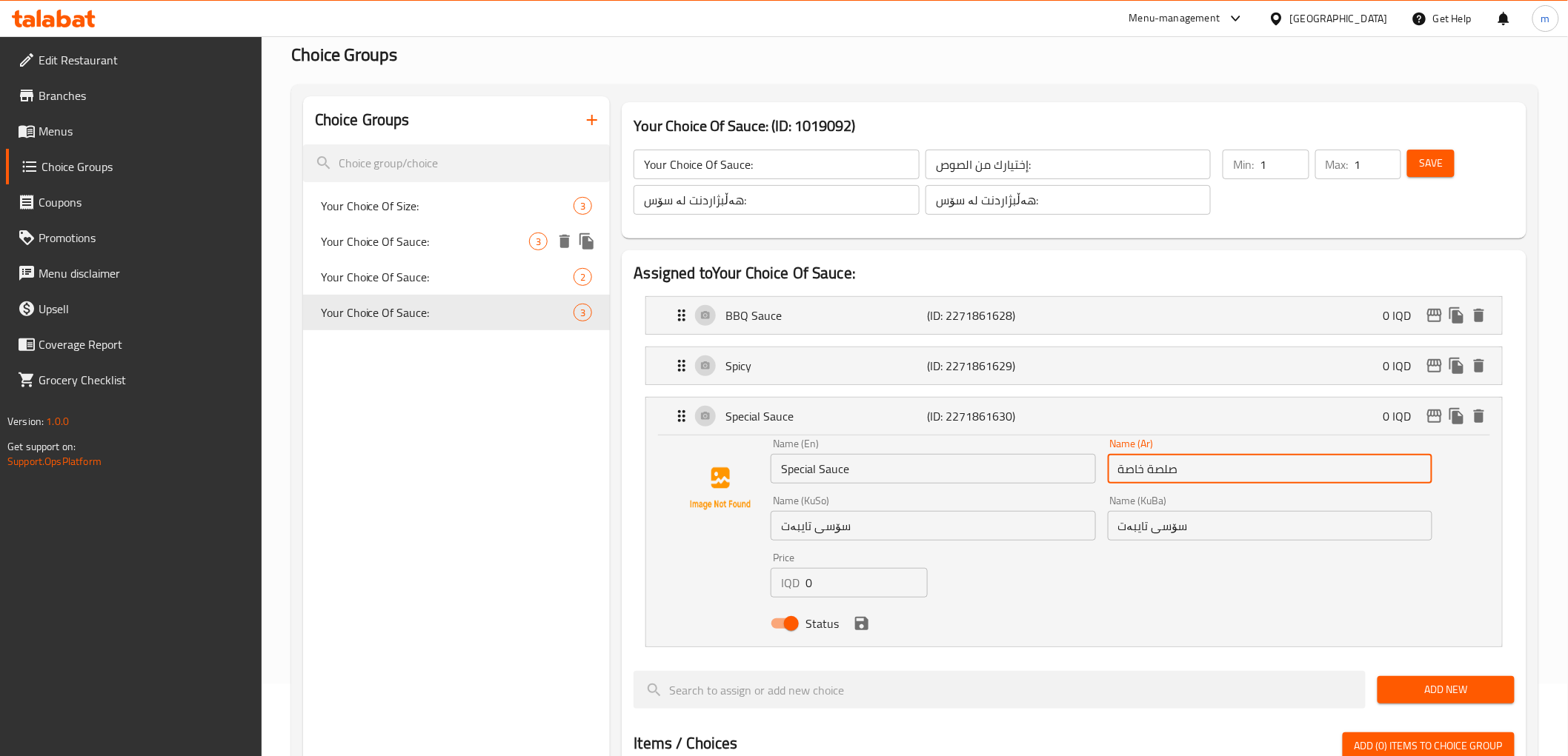
type input "هەڵبژاردنت لە سۆس:"
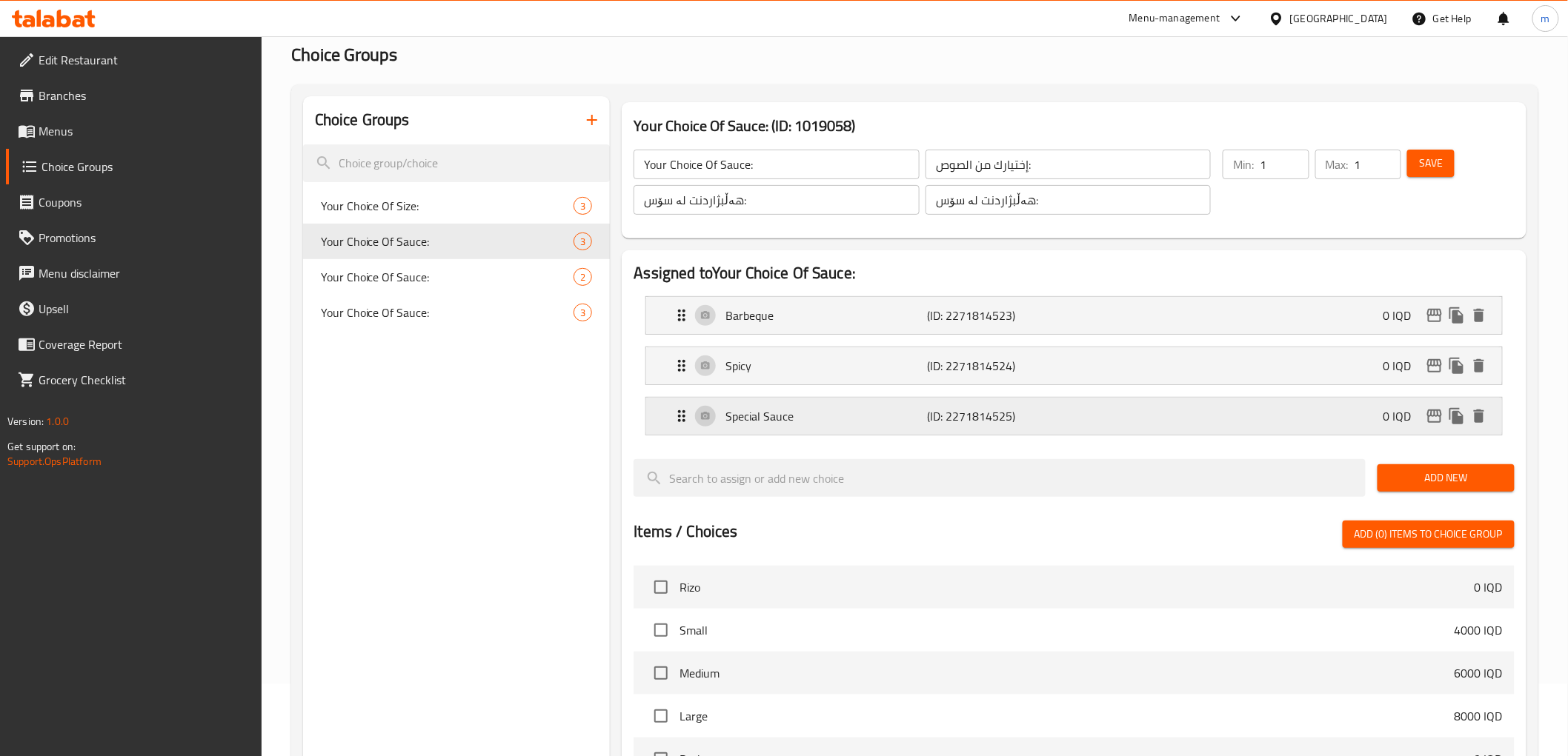
click at [1062, 405] on div "Special Sauce (ID: 2271814525) 0 IQD" at bounding box center [1078, 416] width 810 height 37
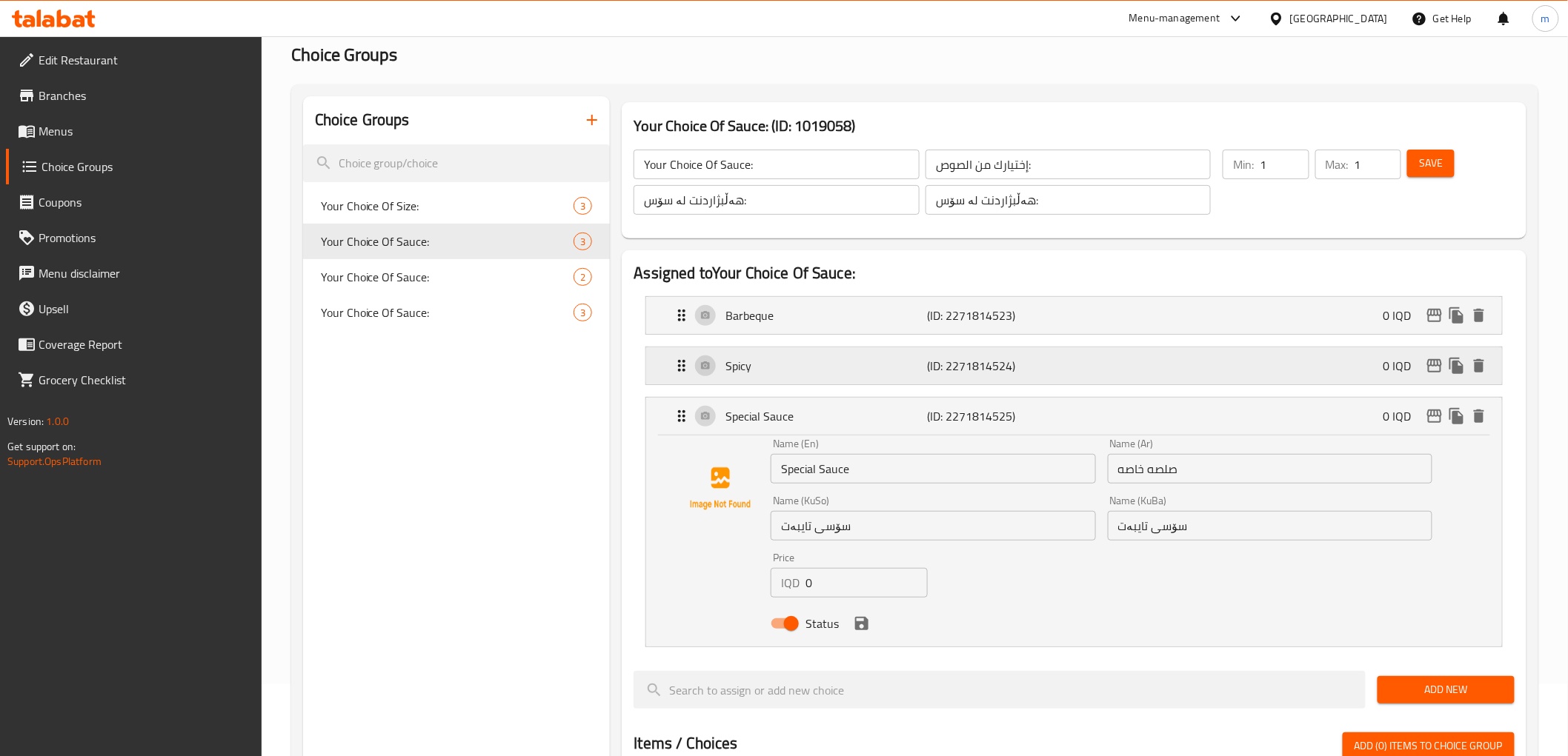
click at [1134, 371] on div "Spicy (ID: 2271814524) 0 IQD" at bounding box center [1078, 366] width 810 height 37
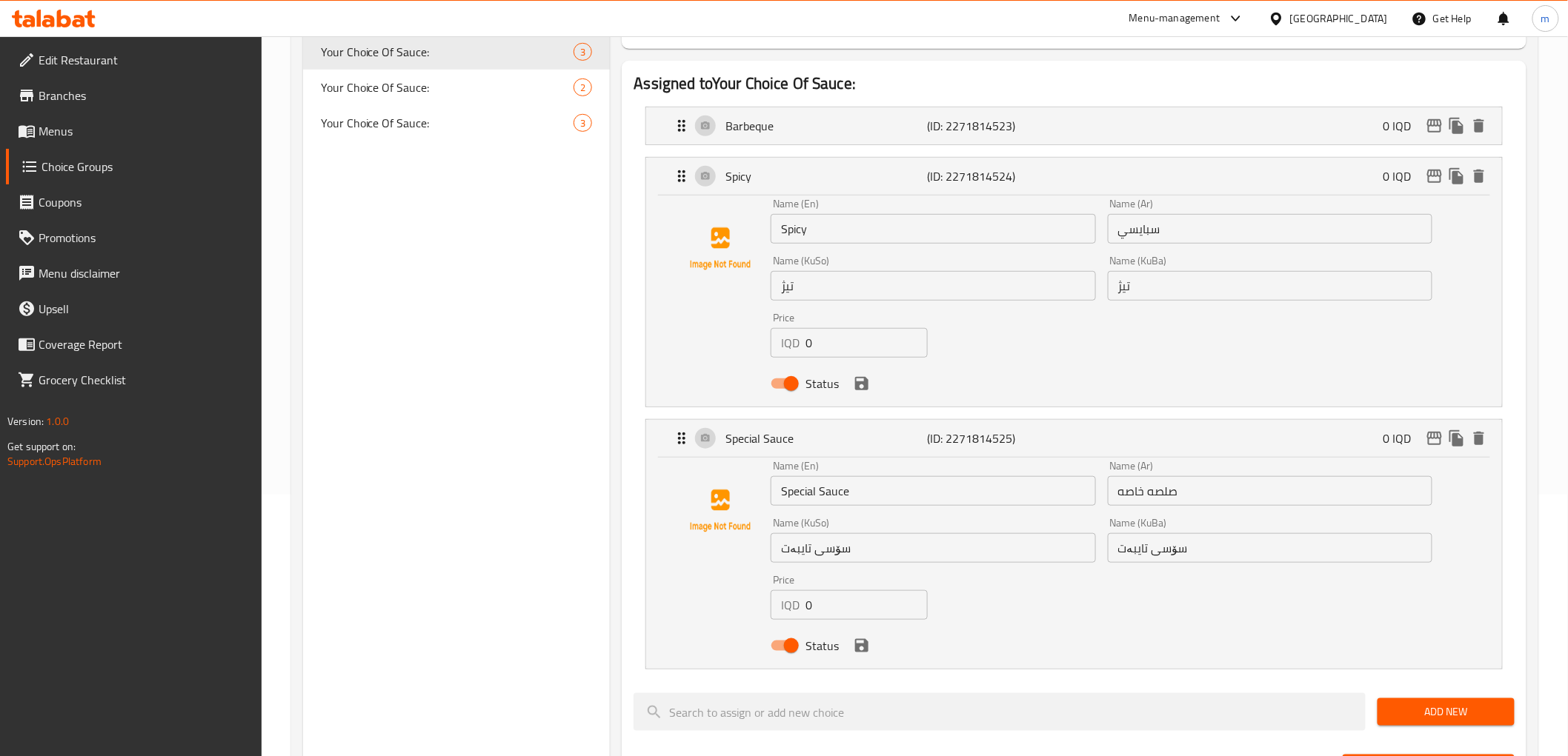
scroll to position [347, 0]
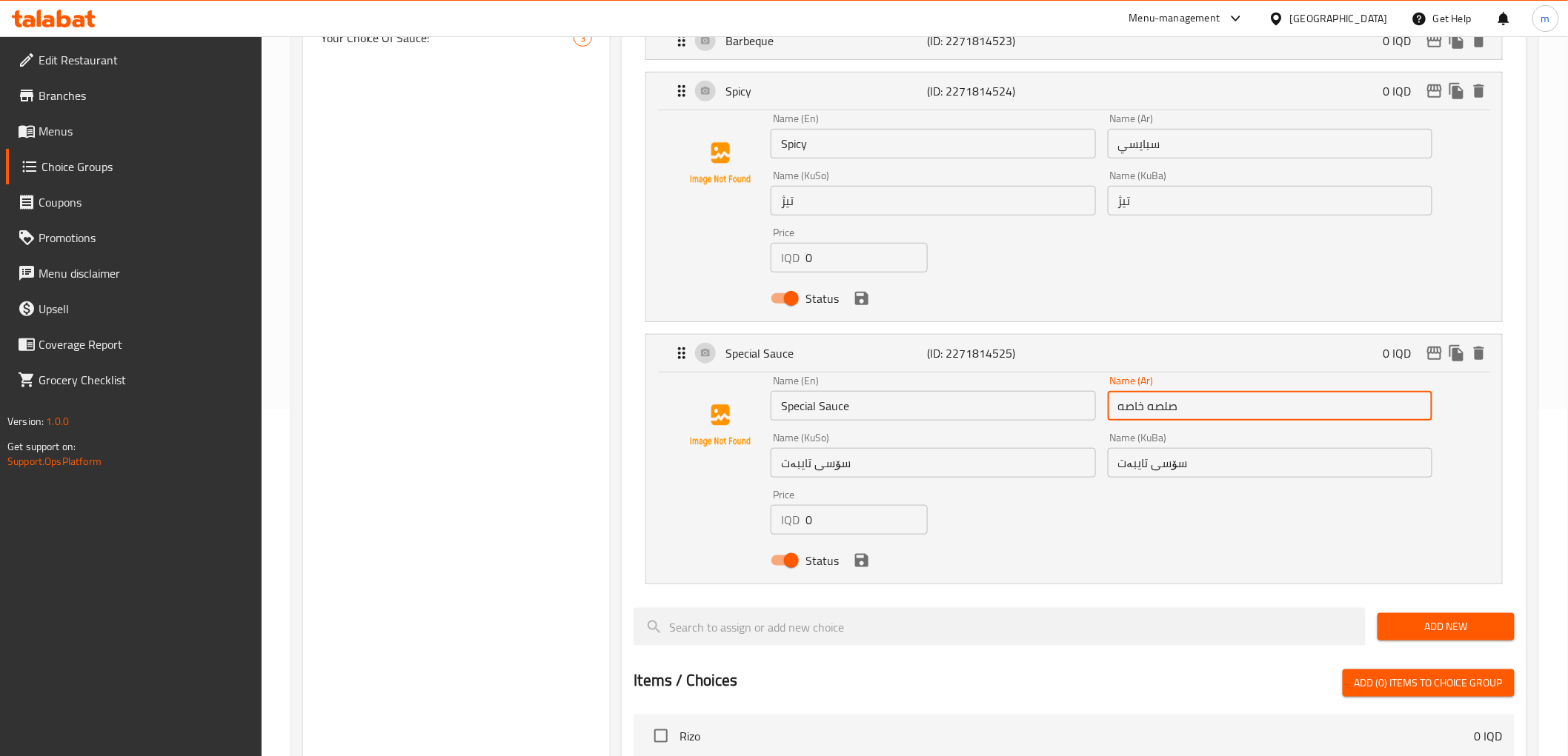
click at [1167, 394] on input "صلصه خاصه" at bounding box center [1270, 405] width 325 height 29
paste input "ة خاصة"
click at [1167, 394] on input "صلصه خاصه" at bounding box center [1270, 405] width 325 height 29
type input "صلصة خاصة"
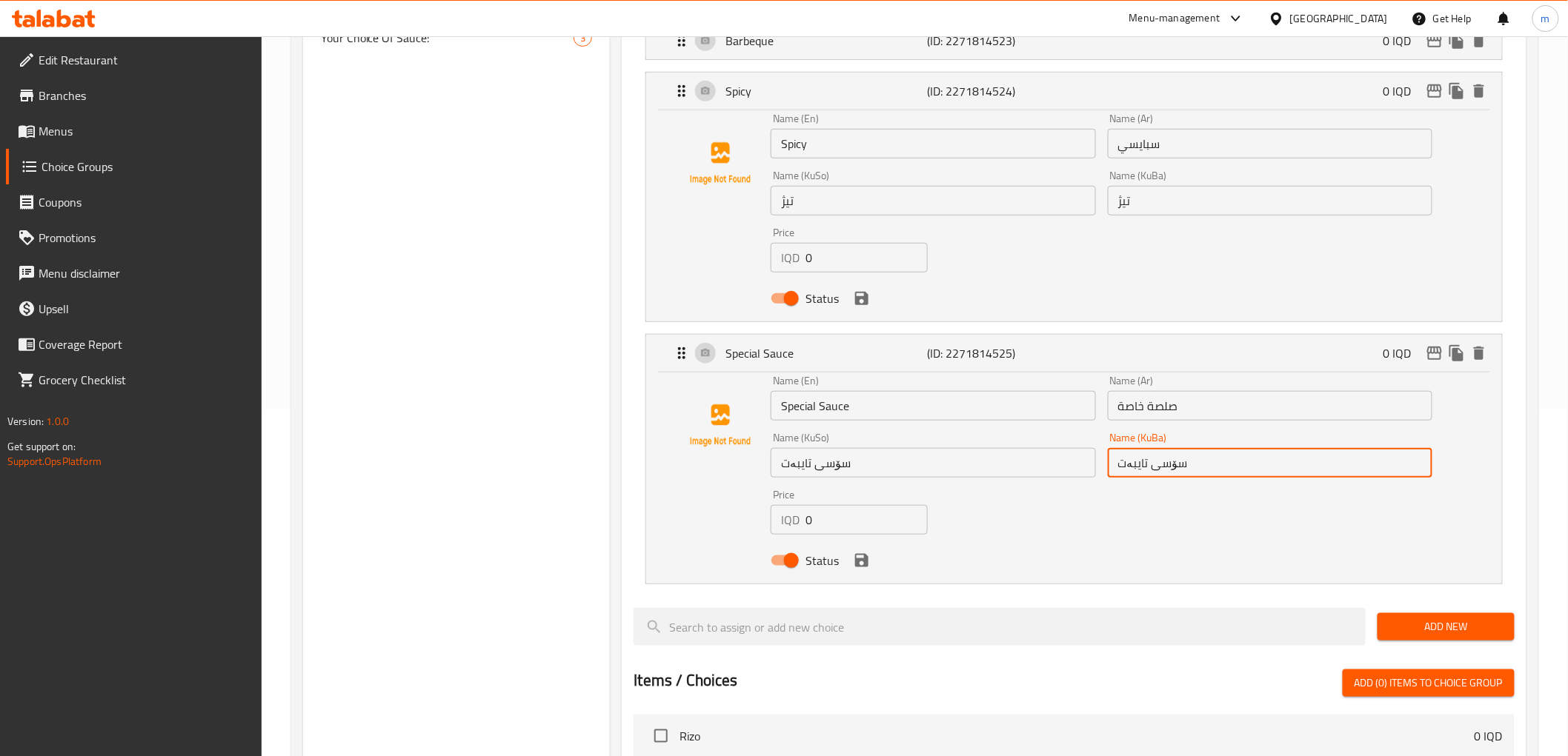
click at [1189, 469] on input "سۆسی تایبەت" at bounding box center [1270, 462] width 325 height 29
click at [866, 566] on icon "save" at bounding box center [861, 560] width 13 height 13
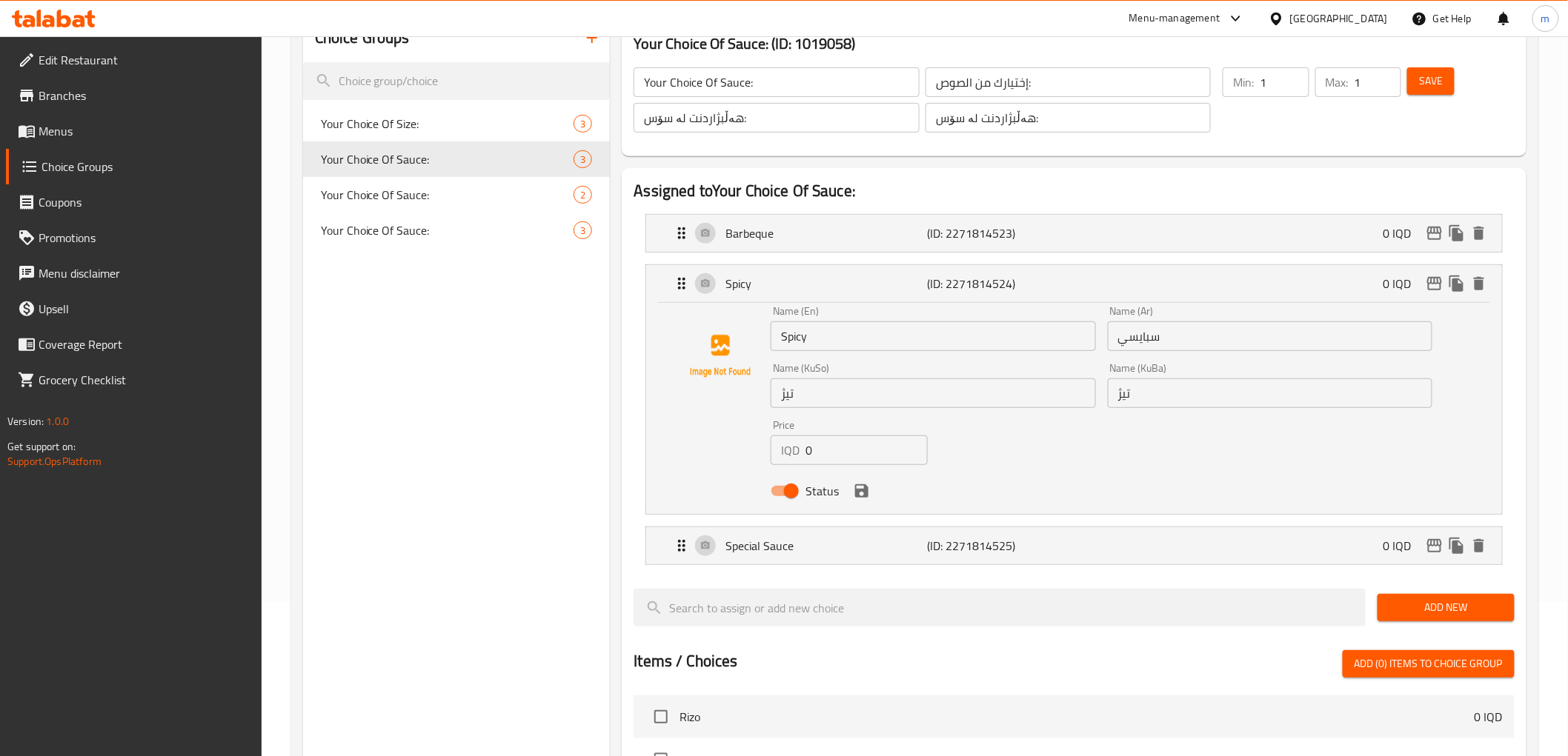
scroll to position [0, 0]
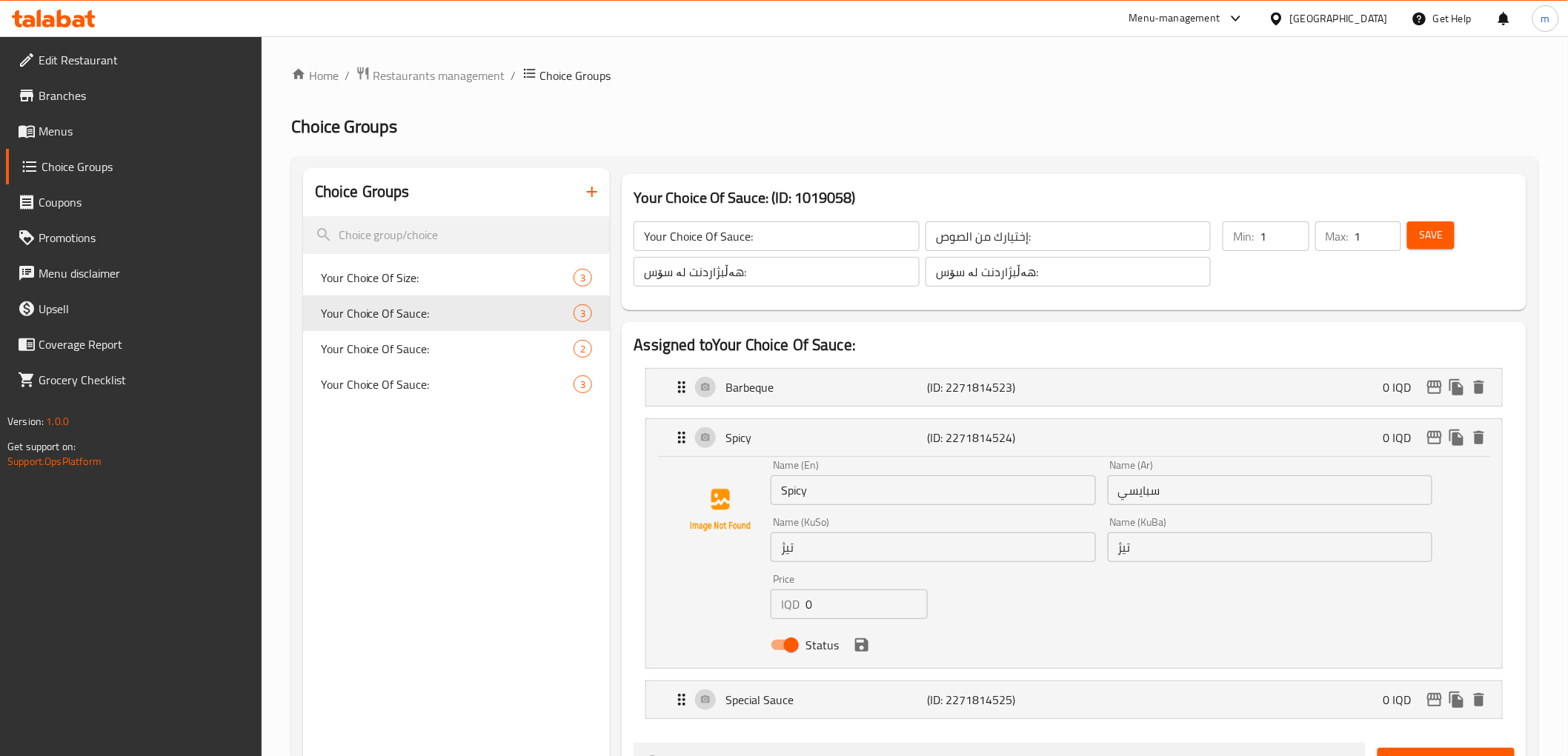
click at [1427, 223] on button "Save" at bounding box center [1431, 235] width 48 height 28
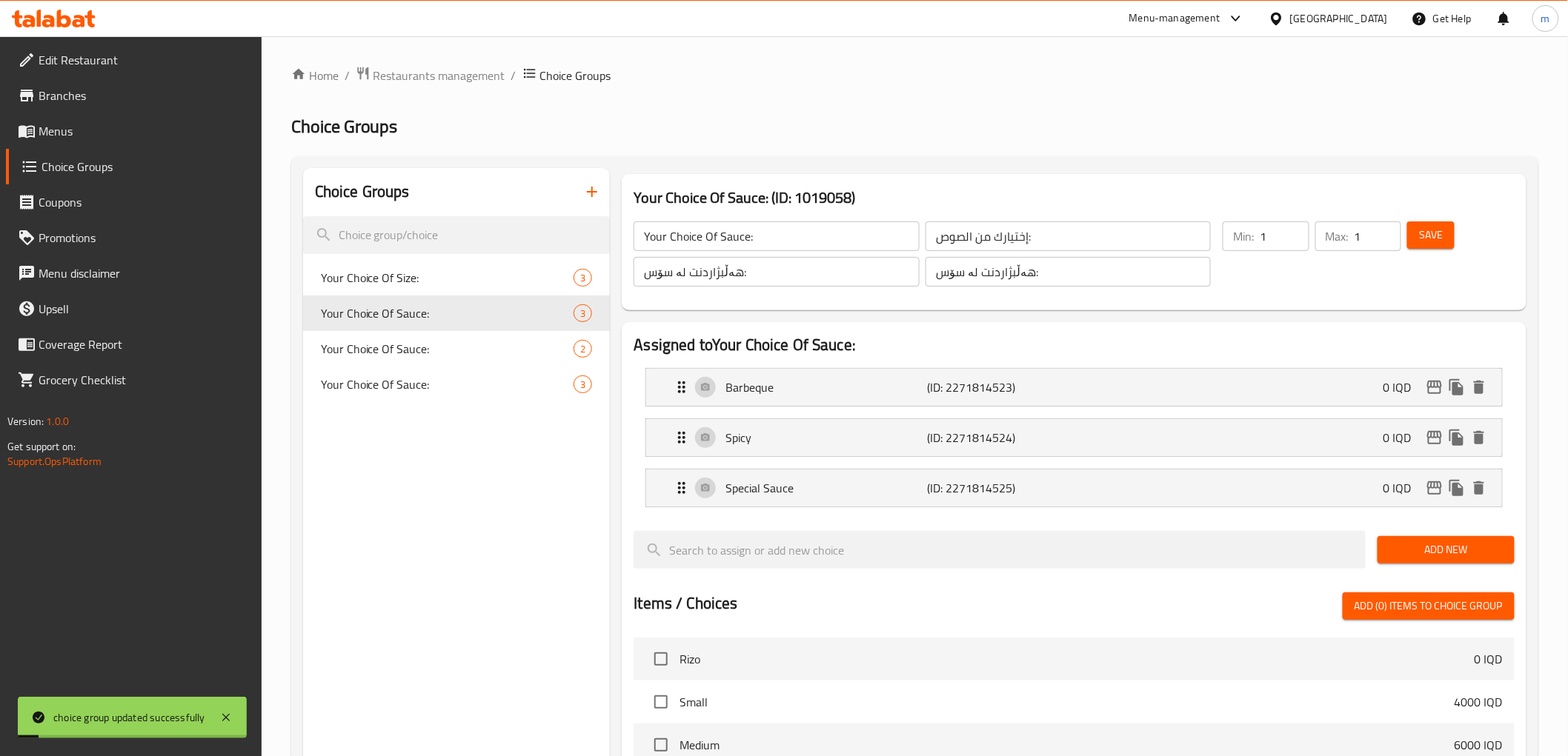
click at [116, 135] on span "Menus" at bounding box center [144, 131] width 211 height 18
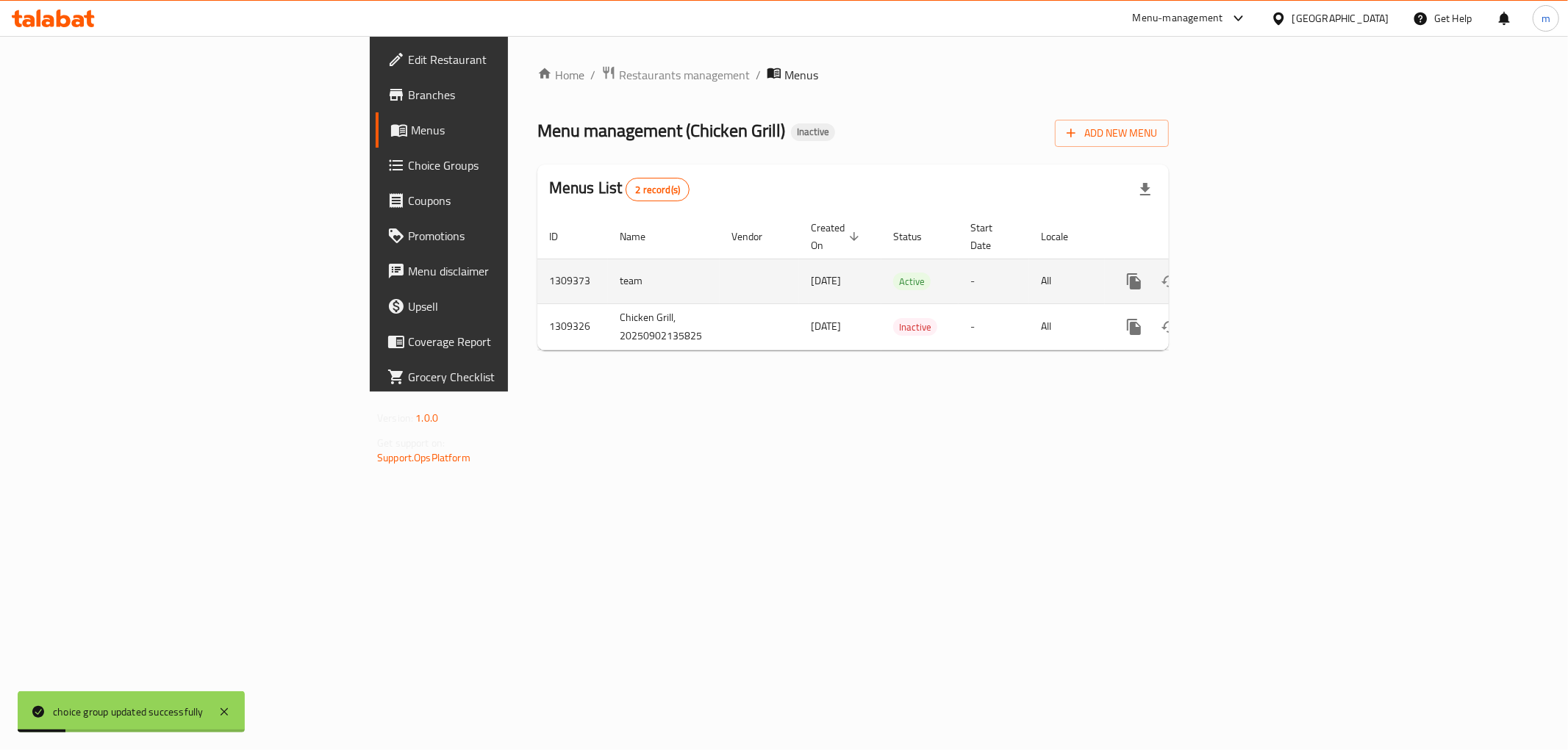
click at [1249, 273] on icon "enhanced table" at bounding box center [1240, 281] width 18 height 18
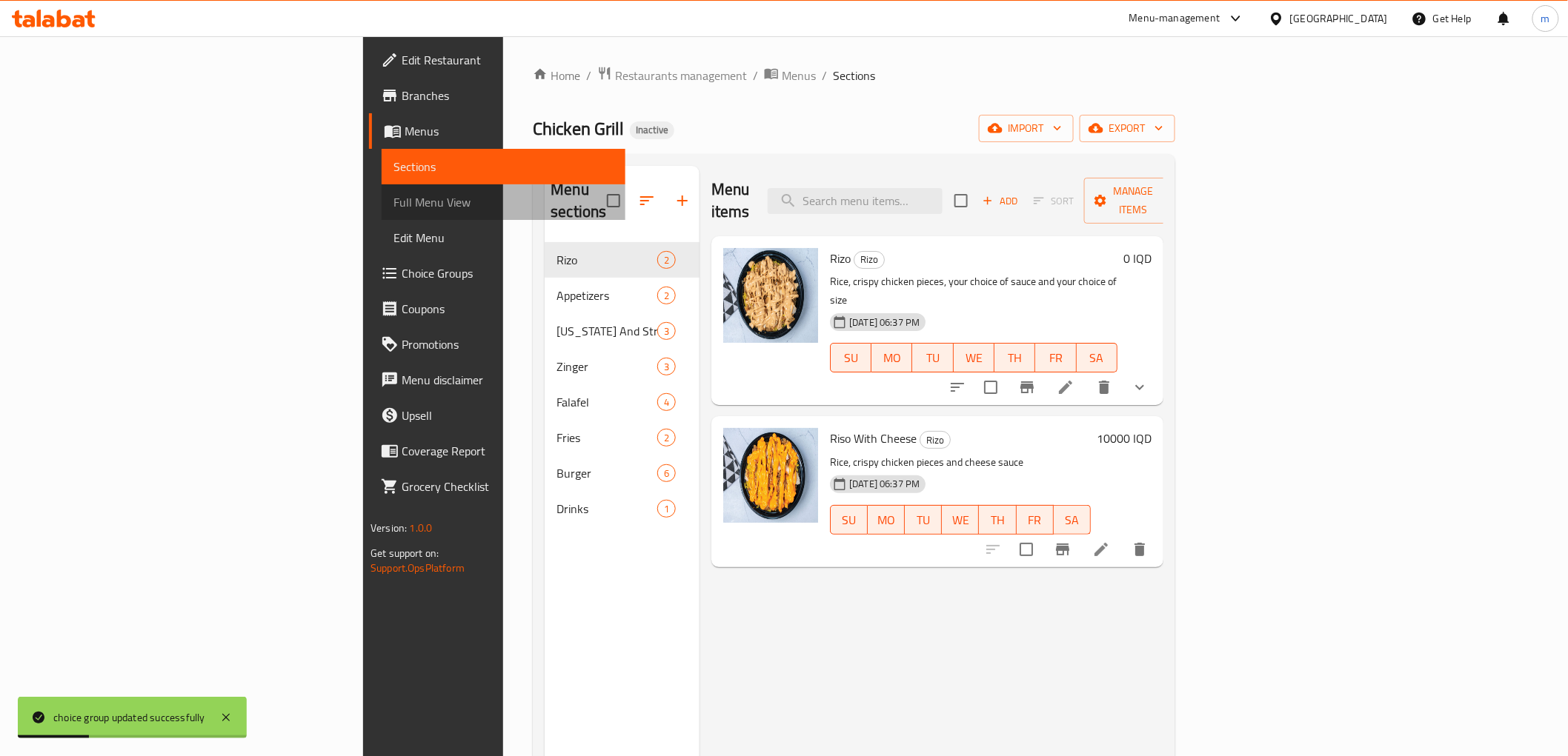
click at [382, 212] on link "Full Menu View" at bounding box center [503, 202] width 243 height 35
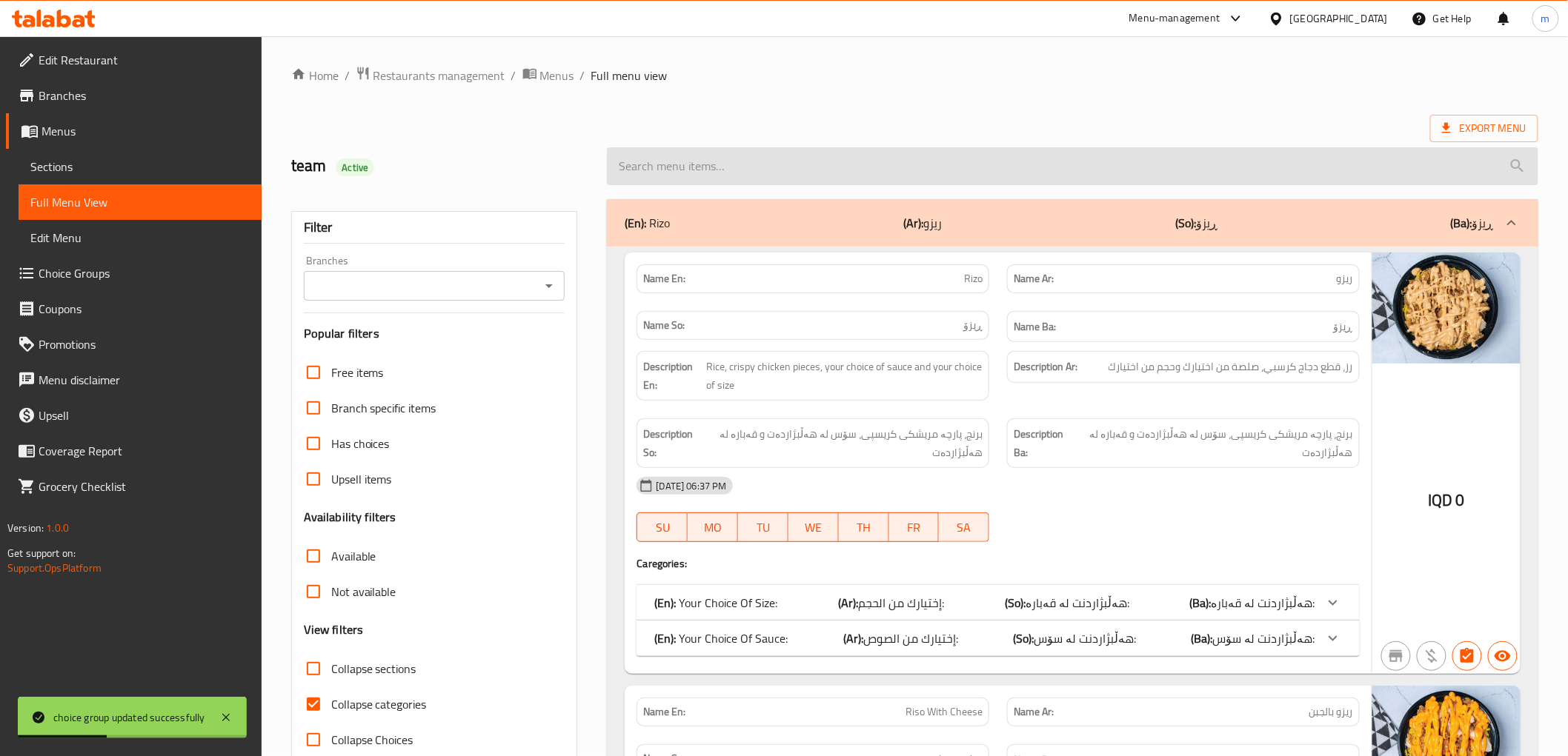
click at [843, 174] on input "search" at bounding box center [1072, 166] width 930 height 38
paste input "Chicken Burger"
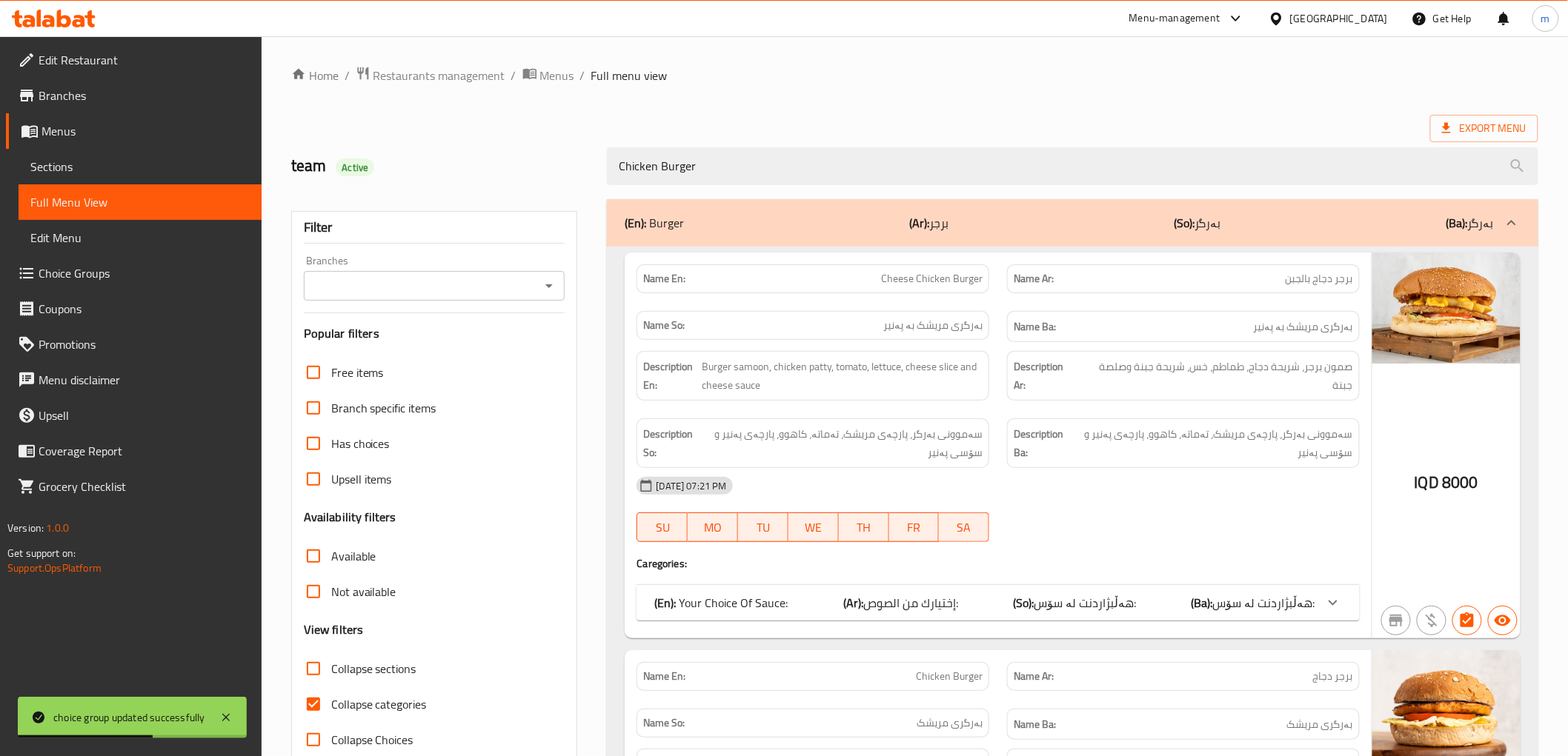
click at [549, 284] on icon "Open" at bounding box center [549, 285] width 18 height 18
type input "Chicken Burger"
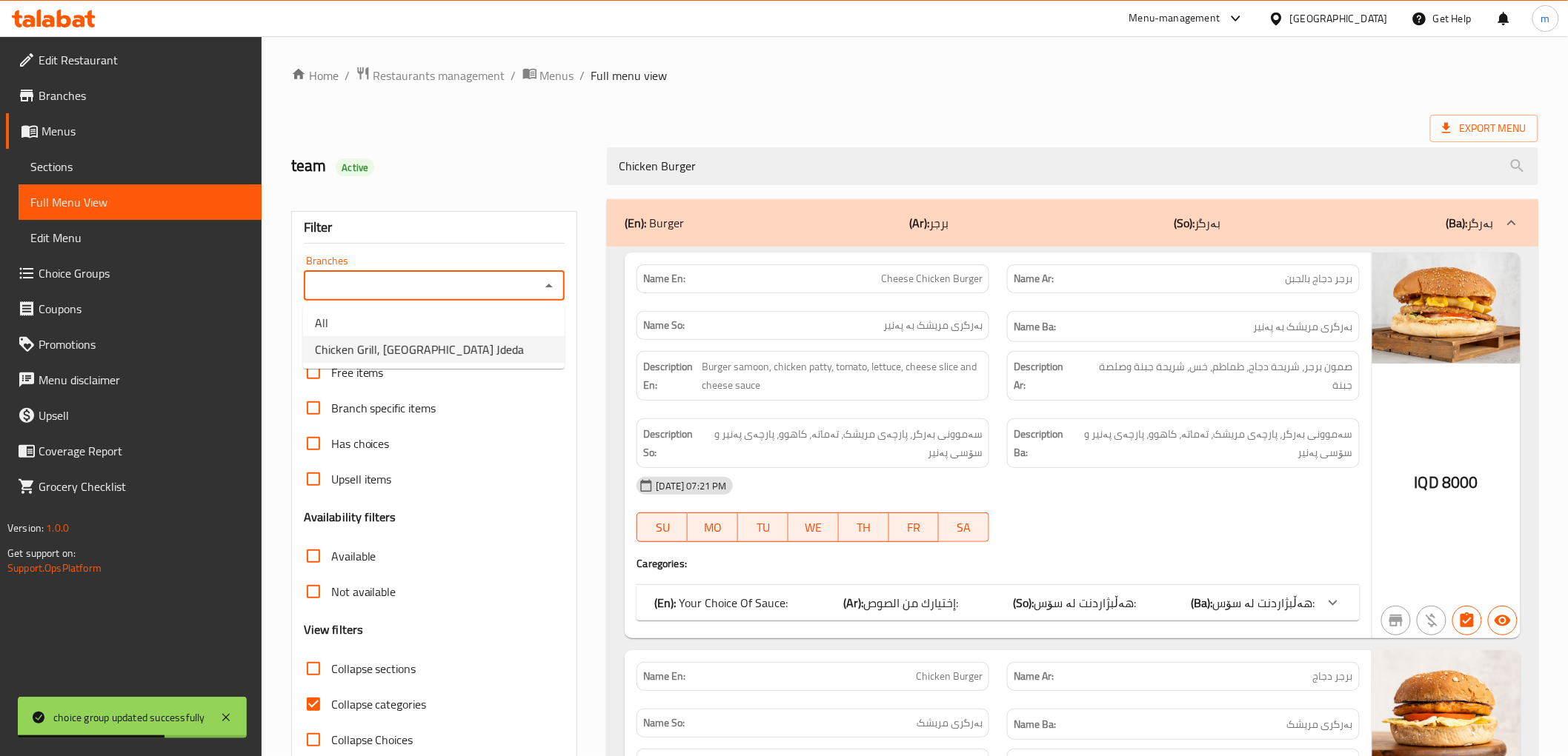
click at [479, 341] on li "Chicken Grill, [GEOGRAPHIC_DATA] Jdeda" at bounding box center [433, 349] width 261 height 27
type input "Chicken Grill, [GEOGRAPHIC_DATA] Jdeda"
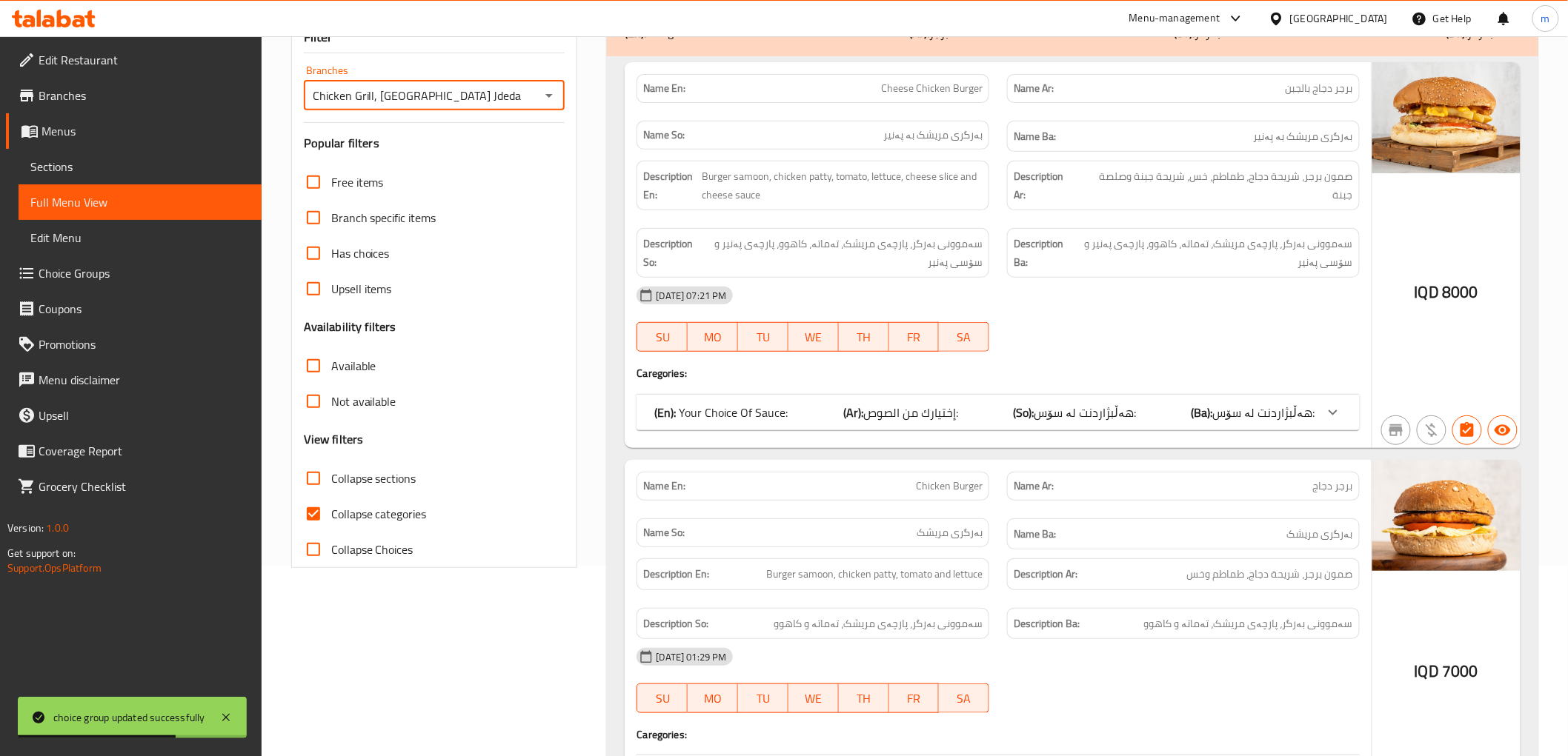
scroll to position [274, 0]
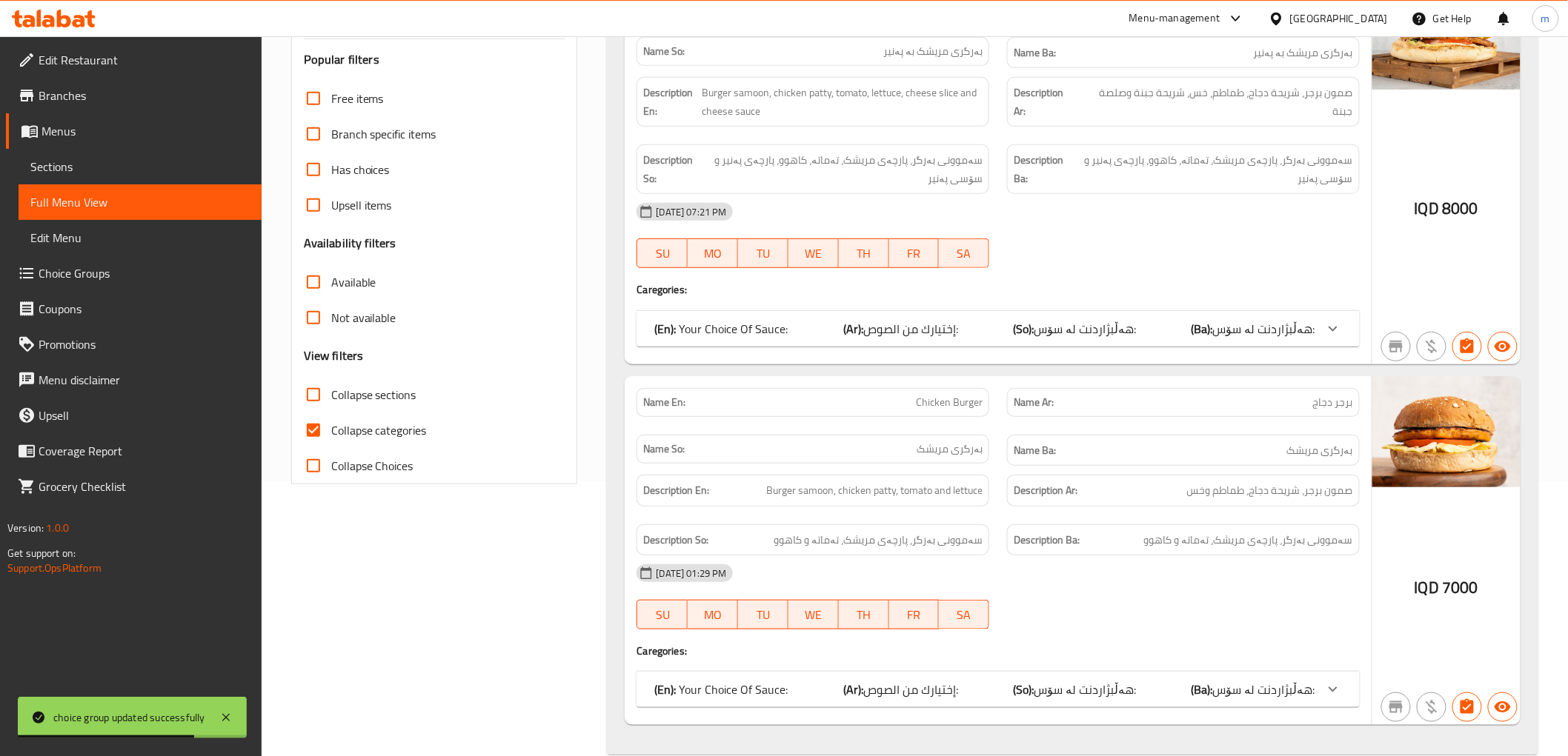
click at [374, 428] on span "Collapse categories" at bounding box center [379, 430] width 96 height 18
click at [331, 428] on input "Collapse categories" at bounding box center [313, 430] width 35 height 35
checkbox input "false"
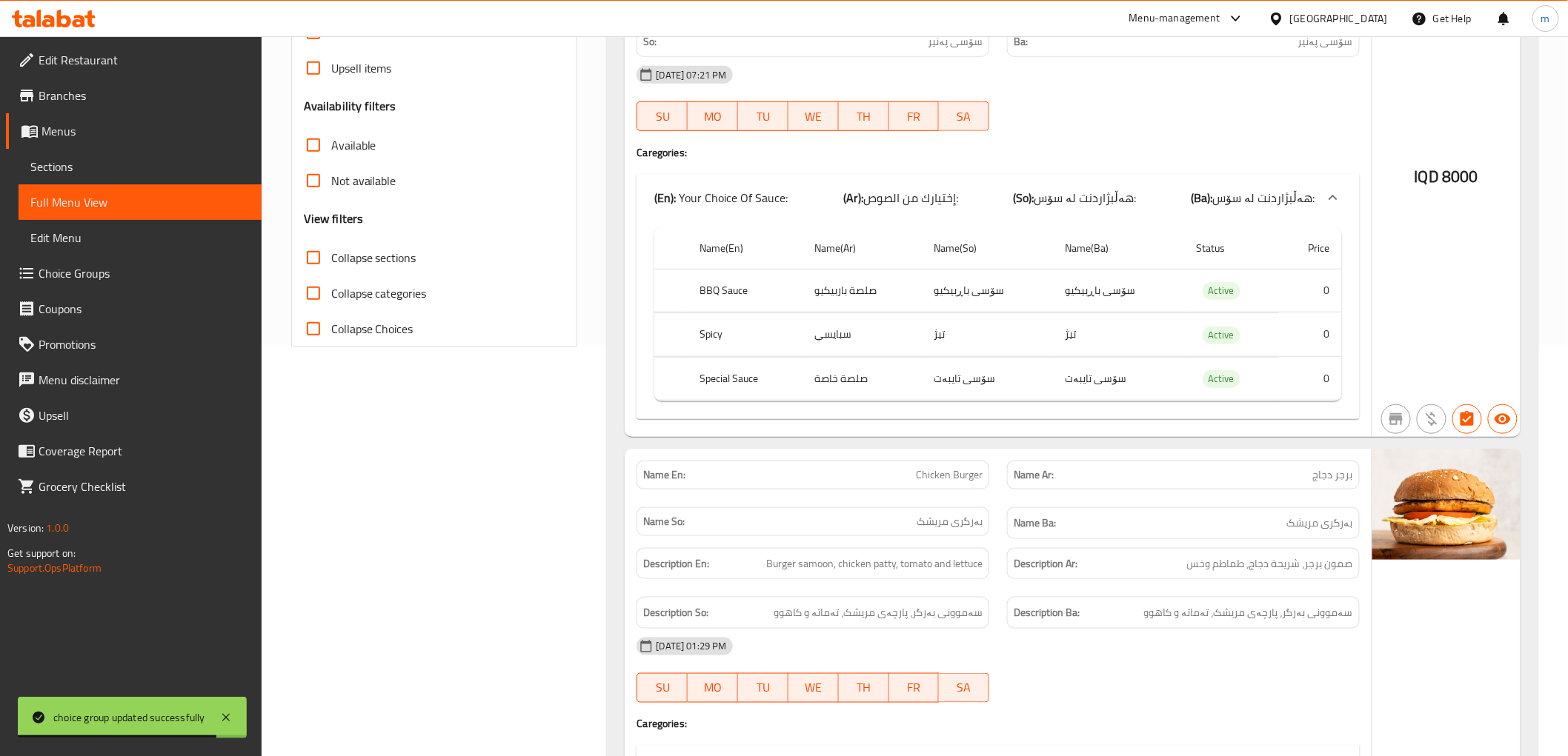
scroll to position [723, 0]
